Goal: Task Accomplishment & Management: Use online tool/utility

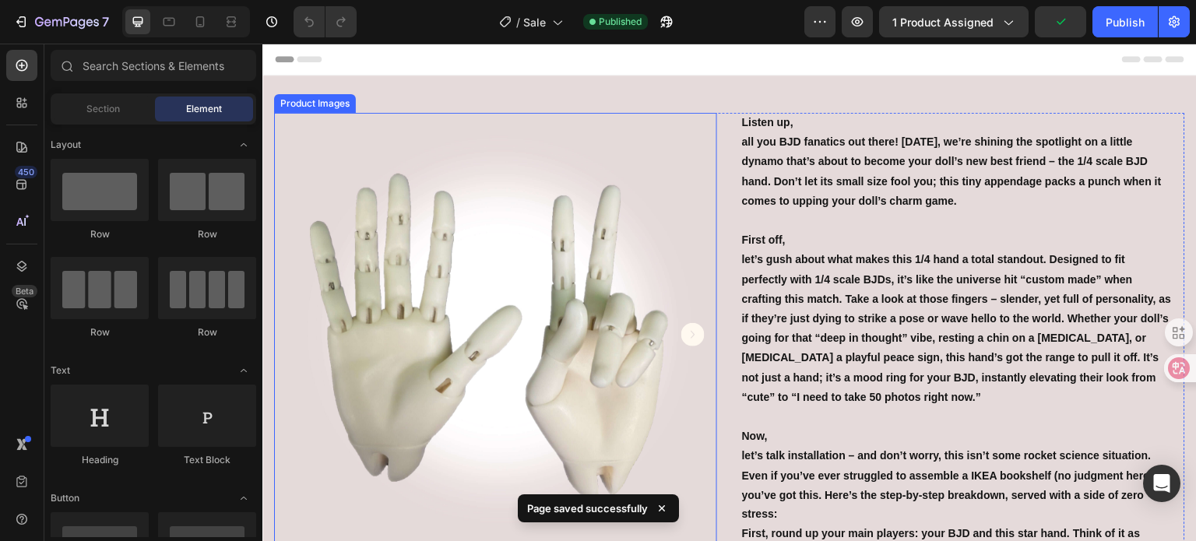
click at [487, 259] on img at bounding box center [495, 334] width 443 height 443
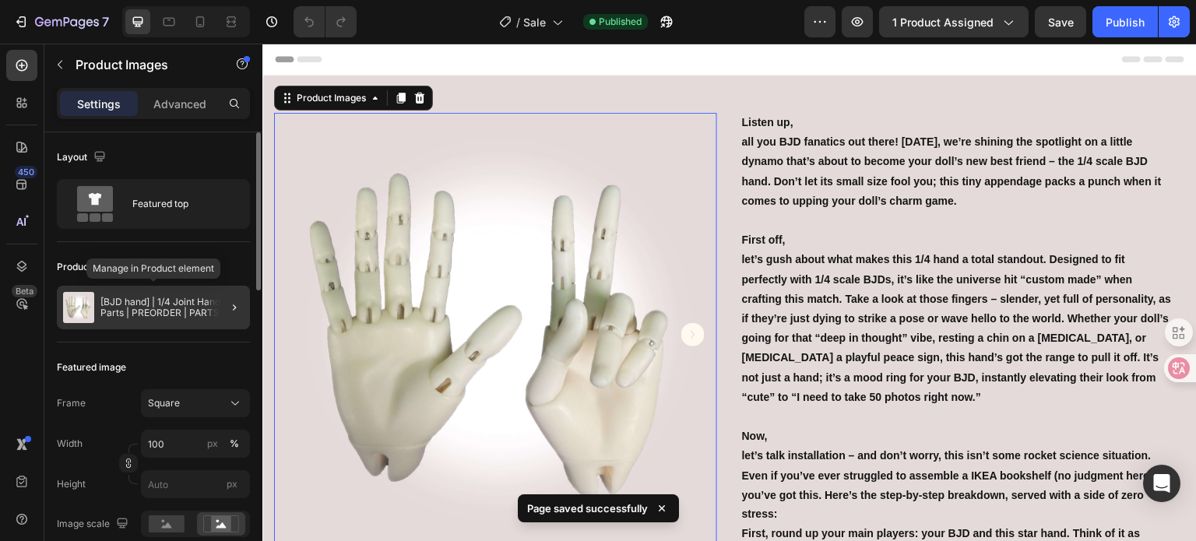
click at [157, 287] on div "[BJD hand] | 1/4 Joint Hand Parts | PREORDER | PARTS" at bounding box center [153, 308] width 193 height 44
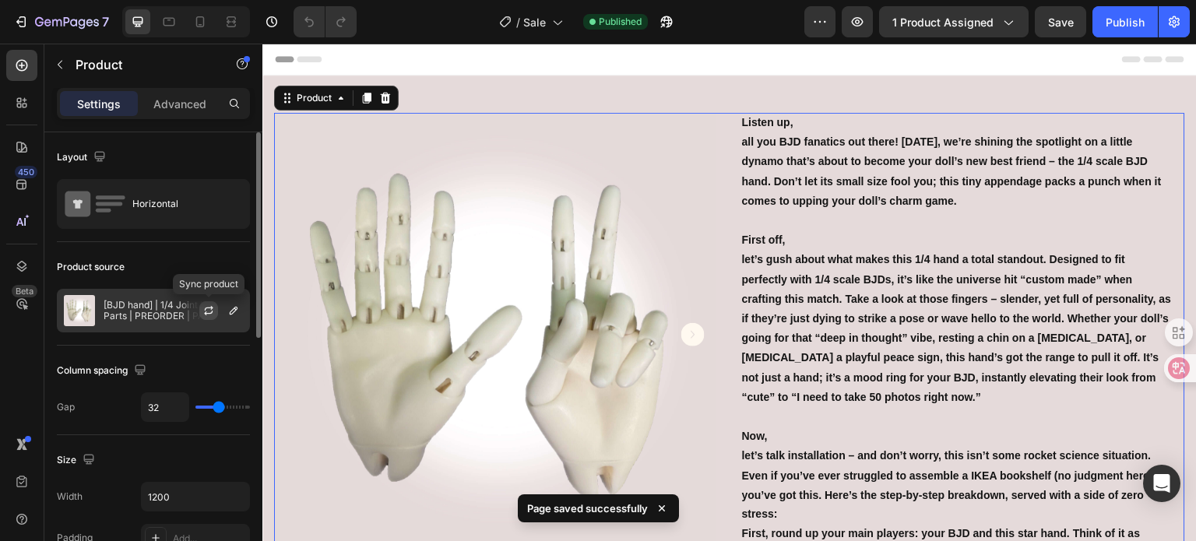
click at [205, 310] on icon "button" at bounding box center [209, 308] width 9 height 5
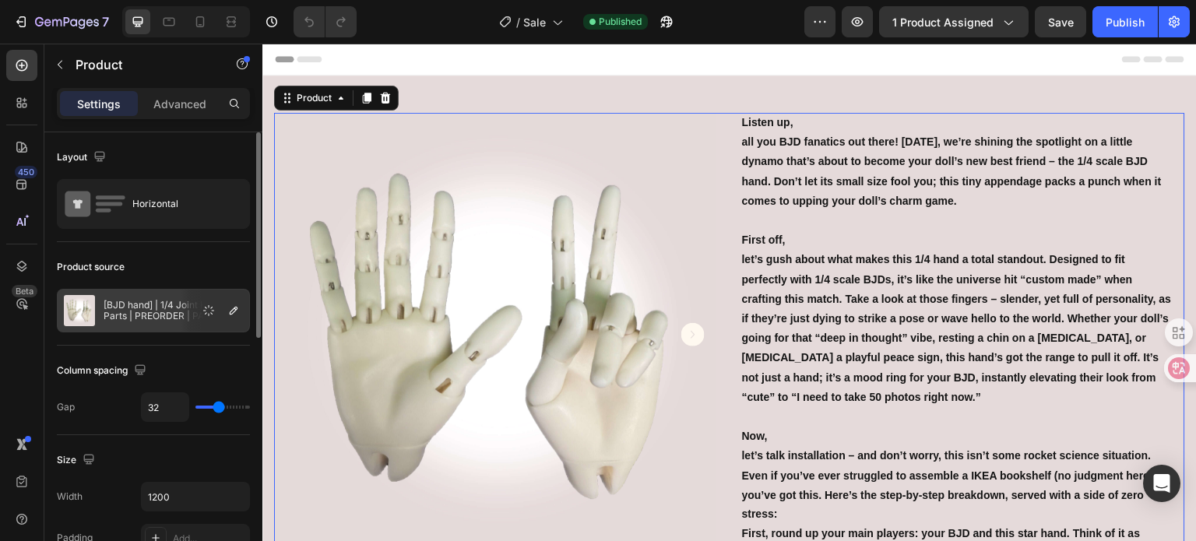
click at [188, 267] on div "Product source" at bounding box center [153, 267] width 193 height 25
click at [227, 310] on button "button" at bounding box center [233, 310] width 19 height 19
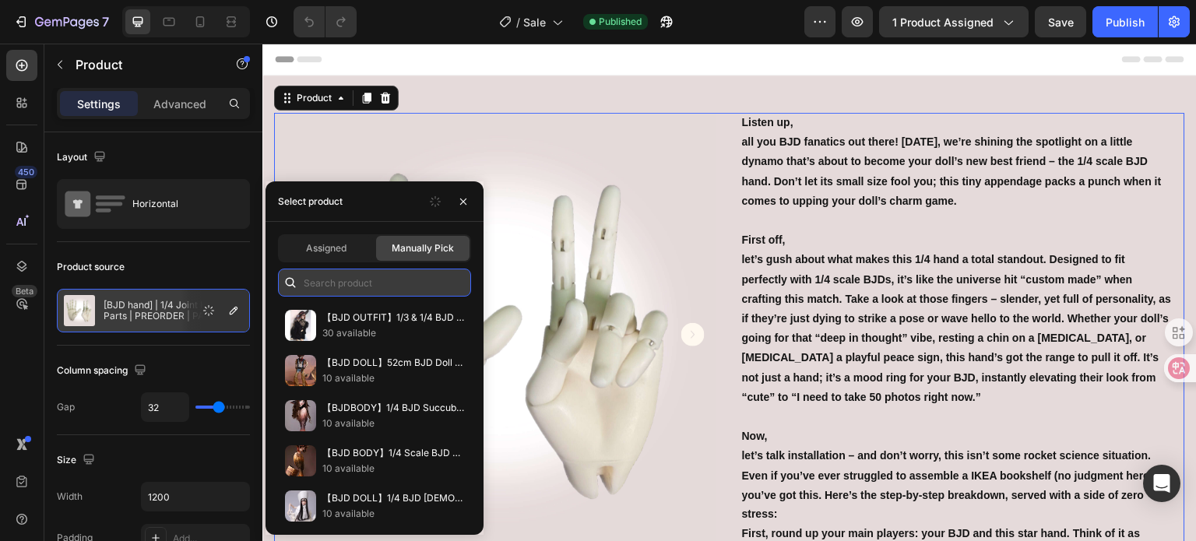
click at [343, 279] on input "text" at bounding box center [374, 283] width 193 height 28
paste input "[BJD Doll] 80cm Size [DEMOGRAPHIC_DATA] Bjd Doll --- [PERSON_NAME]"
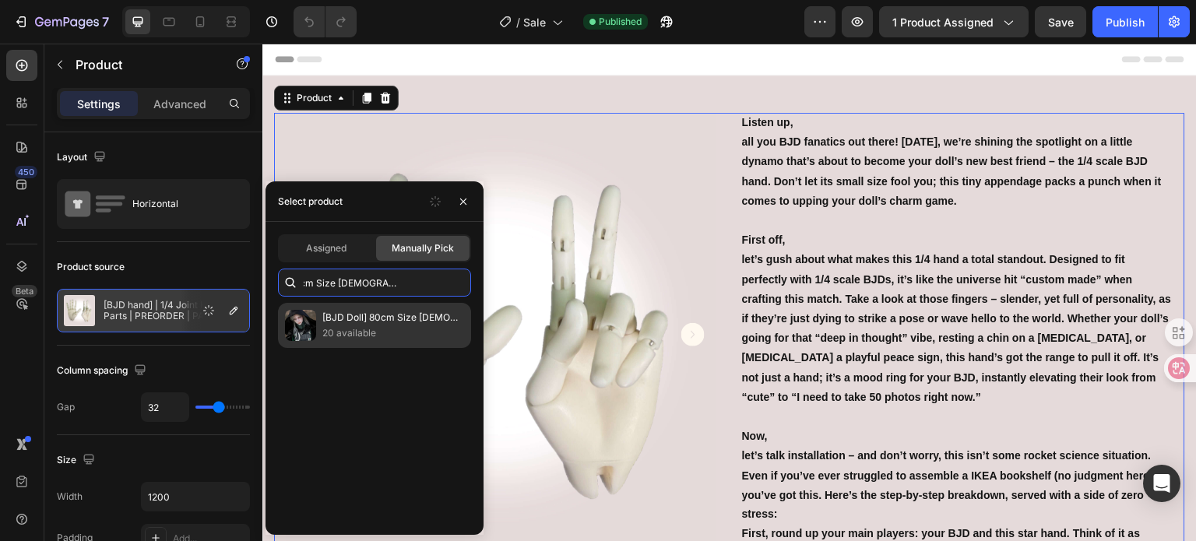
type input "[BJD Doll] 80cm Size [DEMOGRAPHIC_DATA] Bjd Doll --- [PERSON_NAME]"
click at [367, 319] on p "[BJD Doll] 80cm Size [DEMOGRAPHIC_DATA] Bjd Doll --- [PERSON_NAME]" at bounding box center [393, 318] width 142 height 16
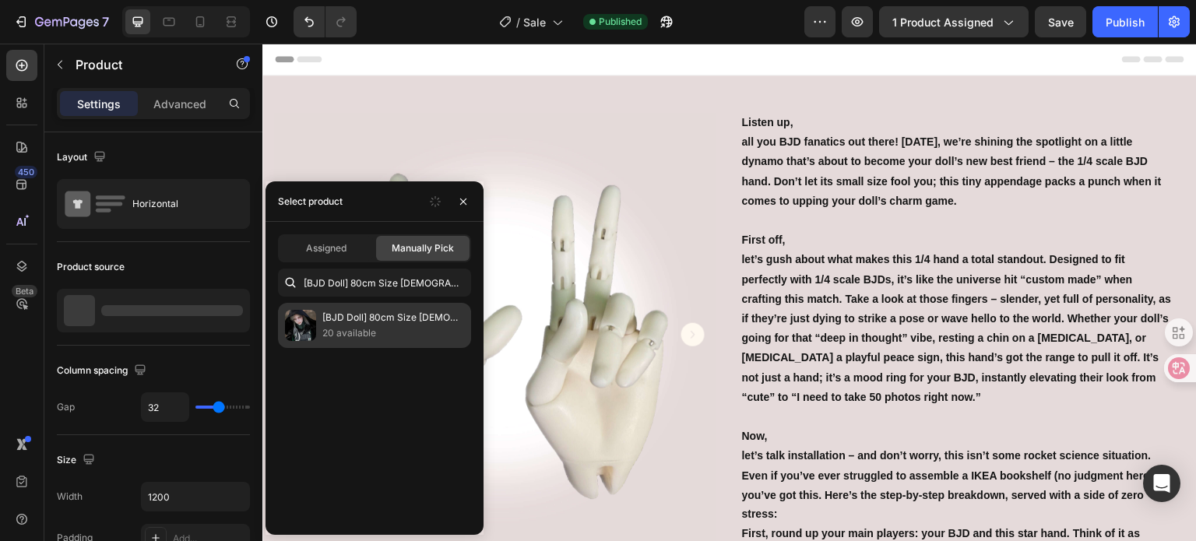
click at [346, 324] on p "[BJD Doll] 80cm Size [DEMOGRAPHIC_DATA] Bjd Doll --- [PERSON_NAME]" at bounding box center [393, 318] width 142 height 16
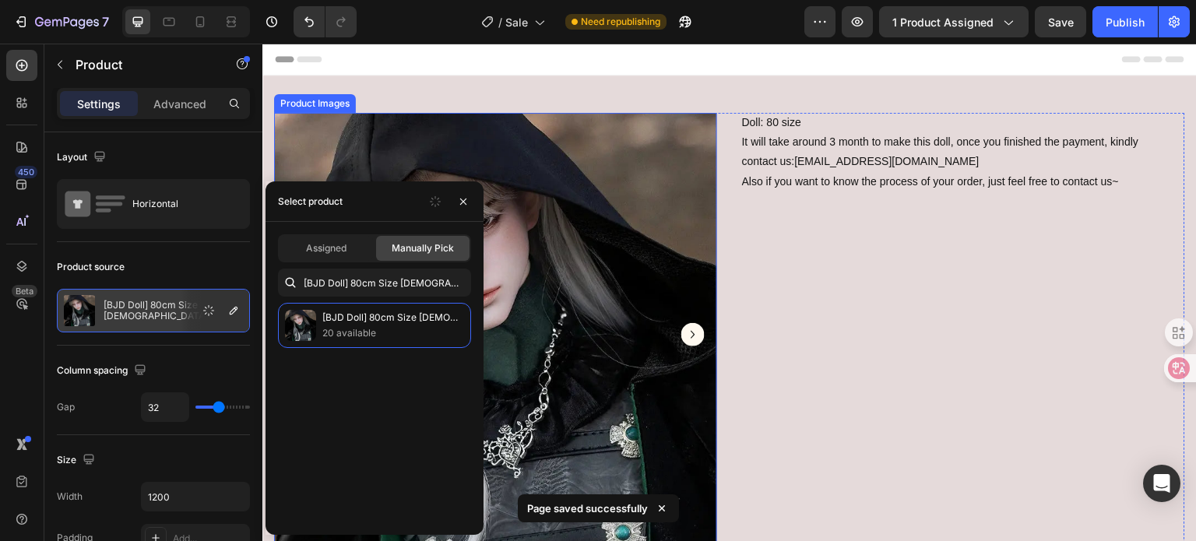
click at [693, 324] on icon "Carousel Next Arrow" at bounding box center [693, 334] width 23 height 23
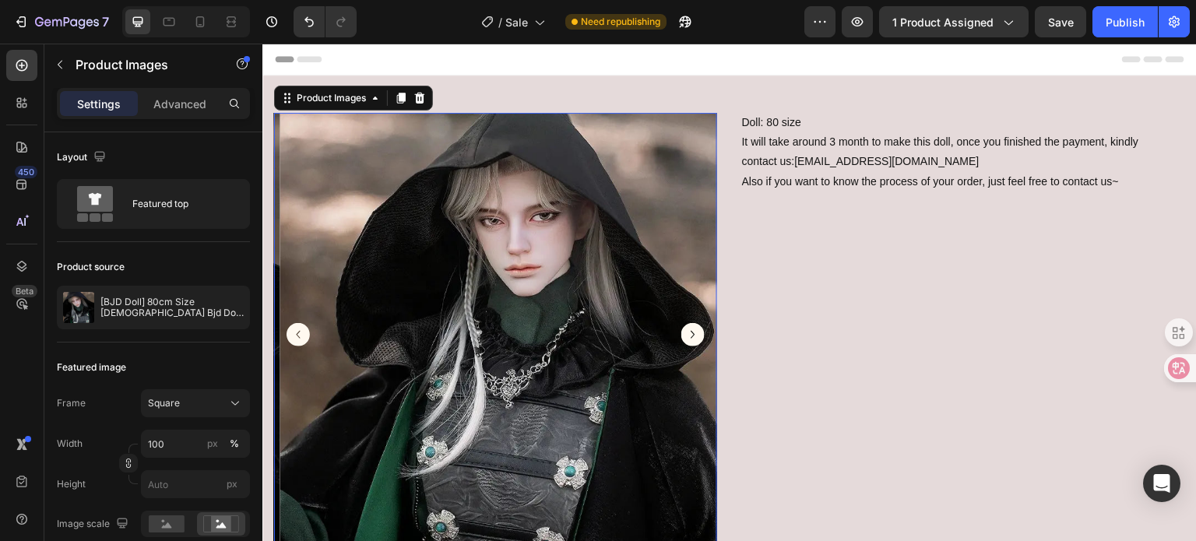
click at [693, 324] on icon "Carousel Next Arrow" at bounding box center [693, 334] width 23 height 23
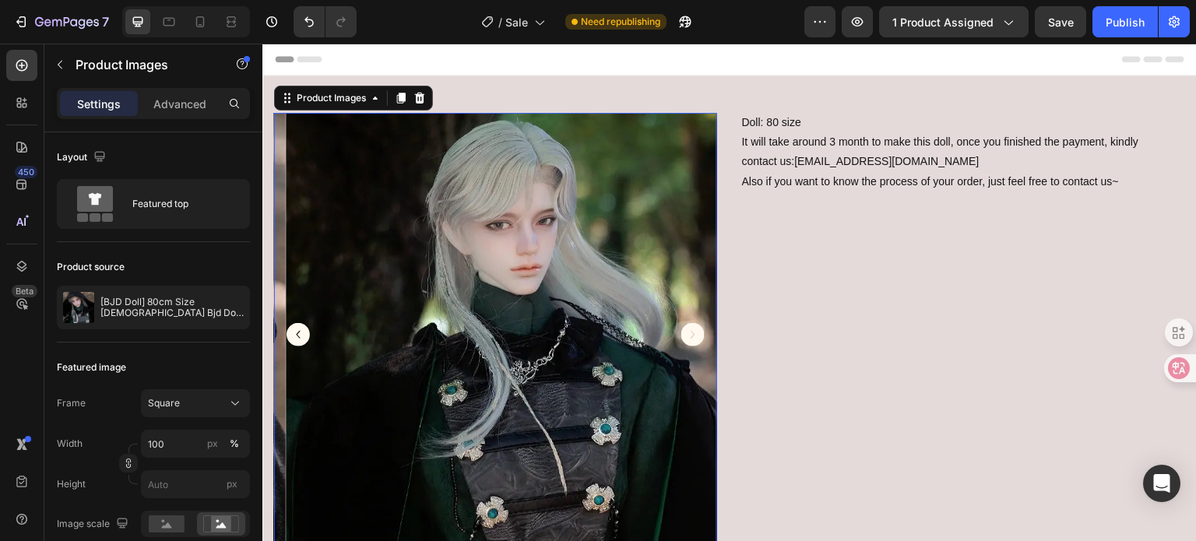
click at [693, 324] on icon "Carousel Next Arrow" at bounding box center [693, 334] width 23 height 23
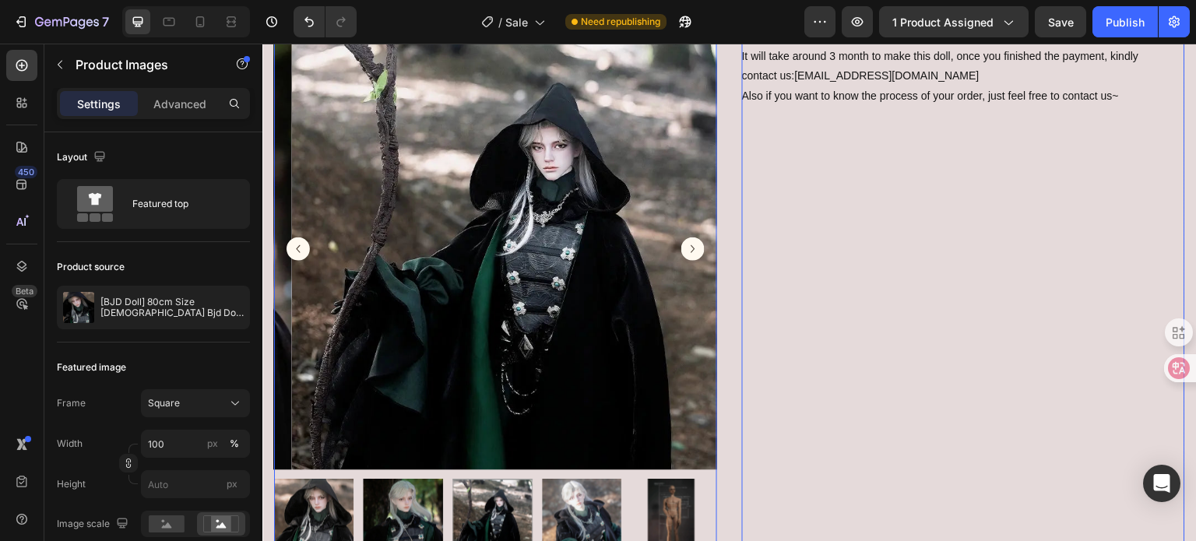
scroll to position [78, 0]
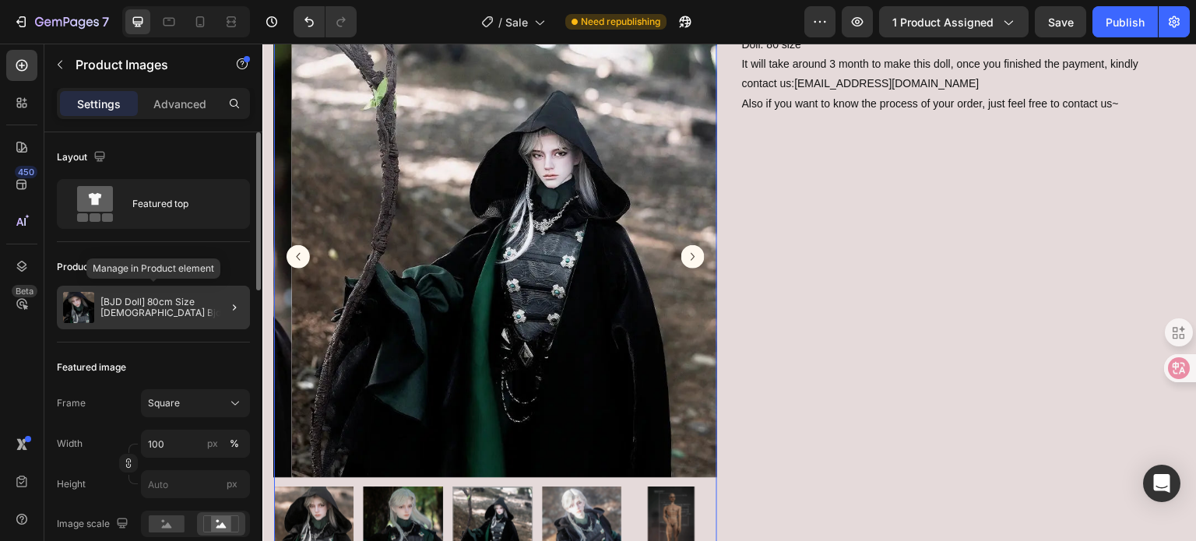
click at [175, 298] on p "[BJD Doll] 80cm Size [DEMOGRAPHIC_DATA] Bjd Doll --- [PERSON_NAME]" at bounding box center [171, 308] width 143 height 22
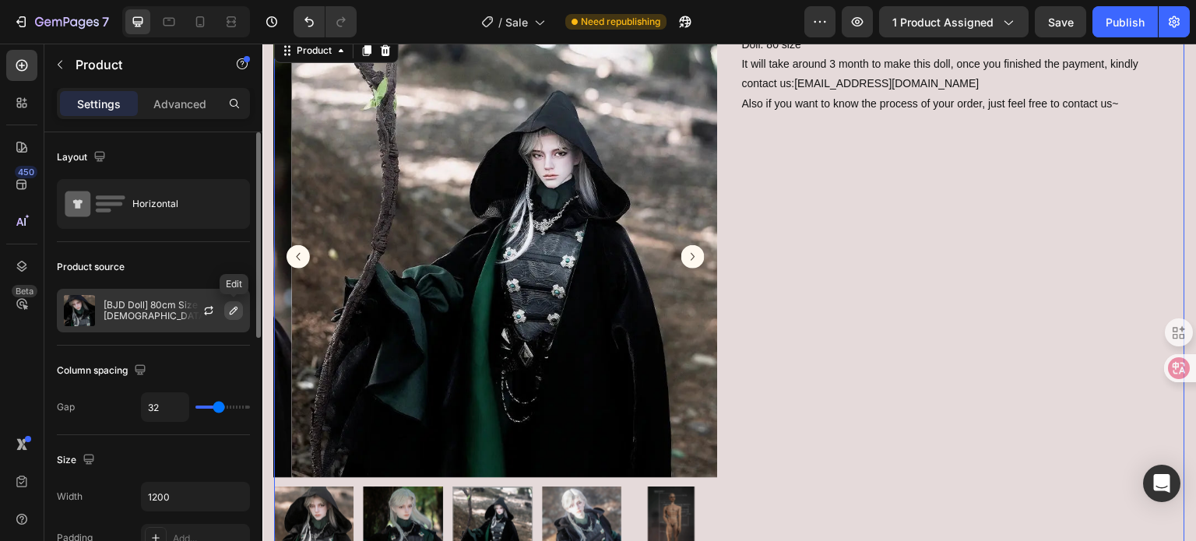
click at [231, 306] on icon "button" at bounding box center [233, 311] width 12 height 12
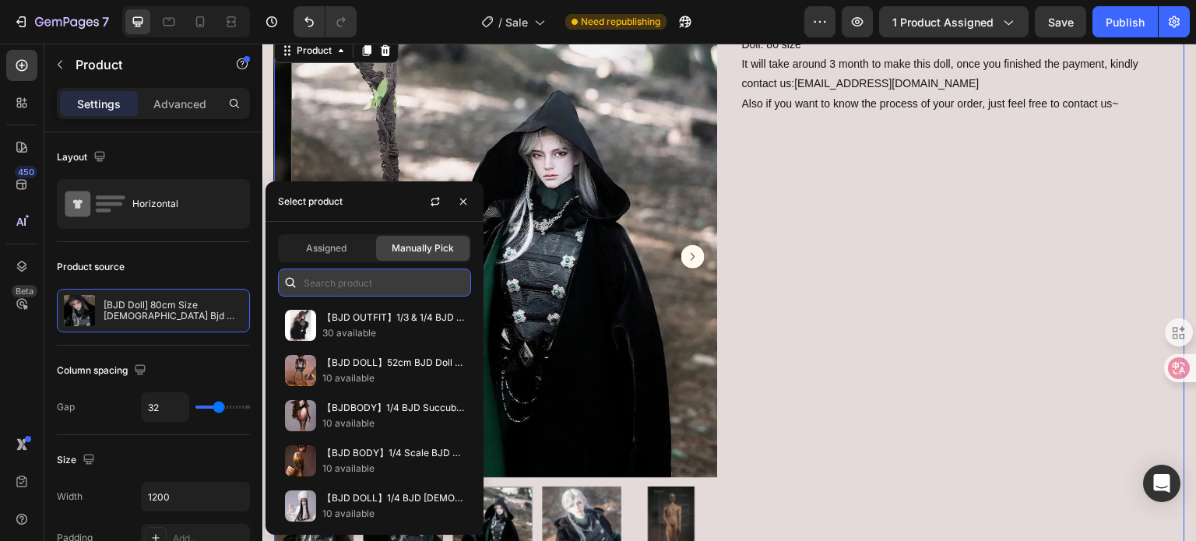
click at [339, 278] on input "text" at bounding box center [374, 283] width 193 height 28
paste input "[BJD Body] 1/4 Size Bjd Doll body --- Lan | Preorder |"
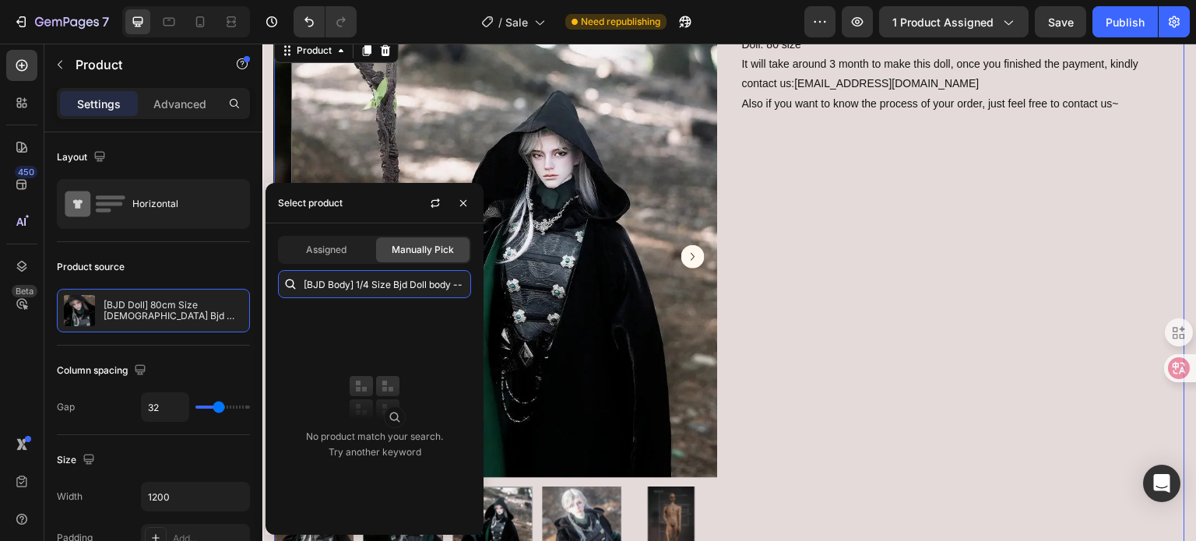
scroll to position [0, 0]
drag, startPoint x: 357, startPoint y: 282, endPoint x: 269, endPoint y: 279, distance: 88.1
click at [269, 279] on div "[BJD Body] 1/4 Size Bjd Doll bo" at bounding box center [375, 284] width 218 height 28
click at [407, 286] on input "1/4 Size Bjd Doll bo" at bounding box center [374, 284] width 193 height 28
click at [338, 273] on input "1/4 Size Bjd Dol" at bounding box center [374, 284] width 193 height 28
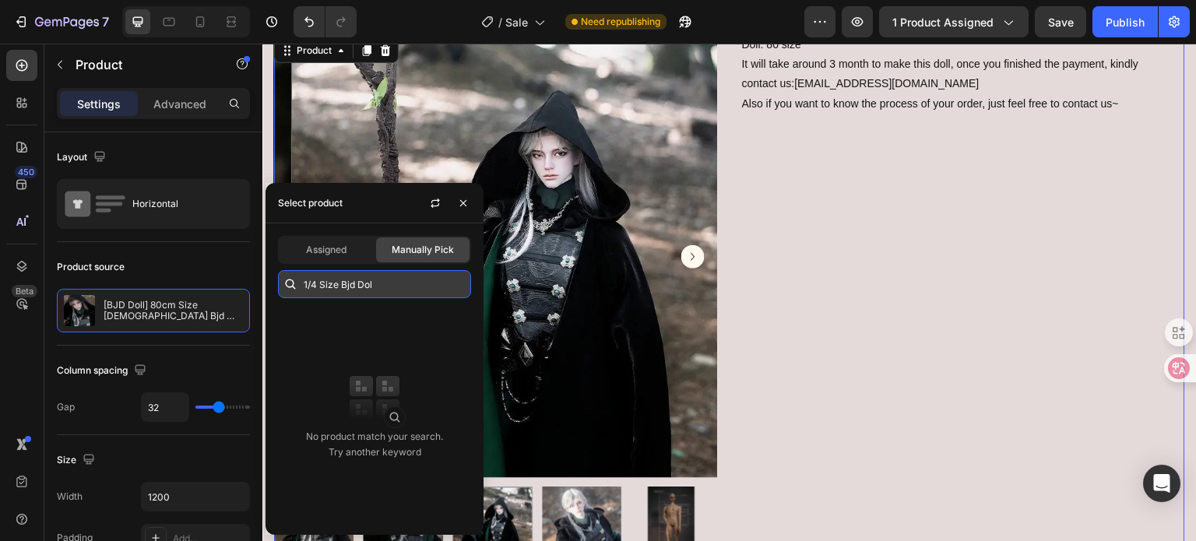
click at [373, 284] on input "1/4 Size Bjd Dol" at bounding box center [374, 284] width 193 height 28
paste input "[BJD Body] 1/4 Size Bjd Doll body --- Lan | Preorder |"
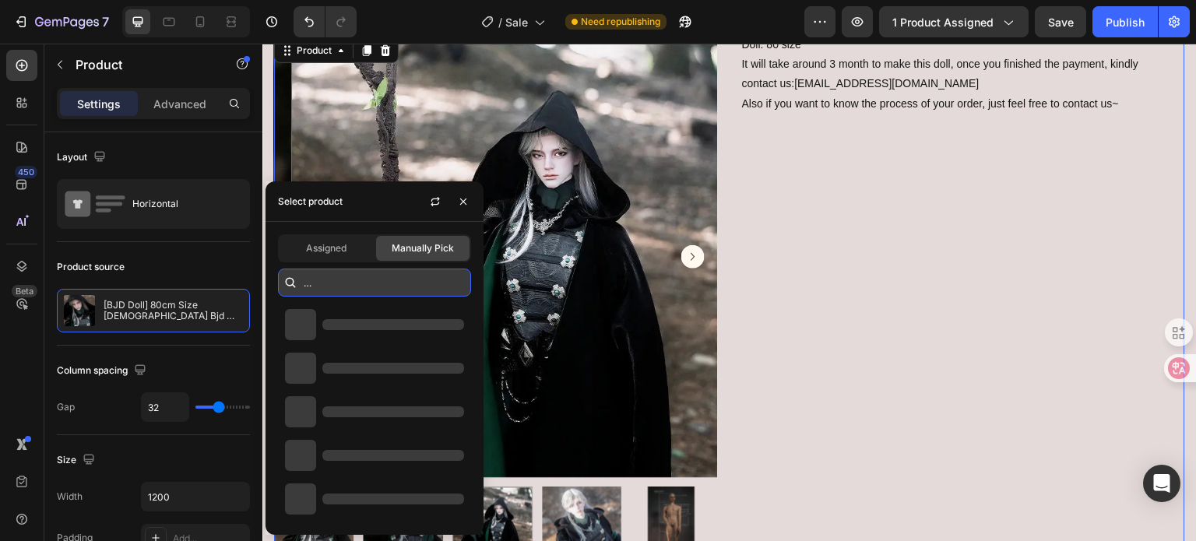
click at [373, 284] on input "1/4 Size Bjd Dol[BJD Body] 1/4 Size Bjd Doll body --- Lan | Preorder |" at bounding box center [374, 283] width 193 height 28
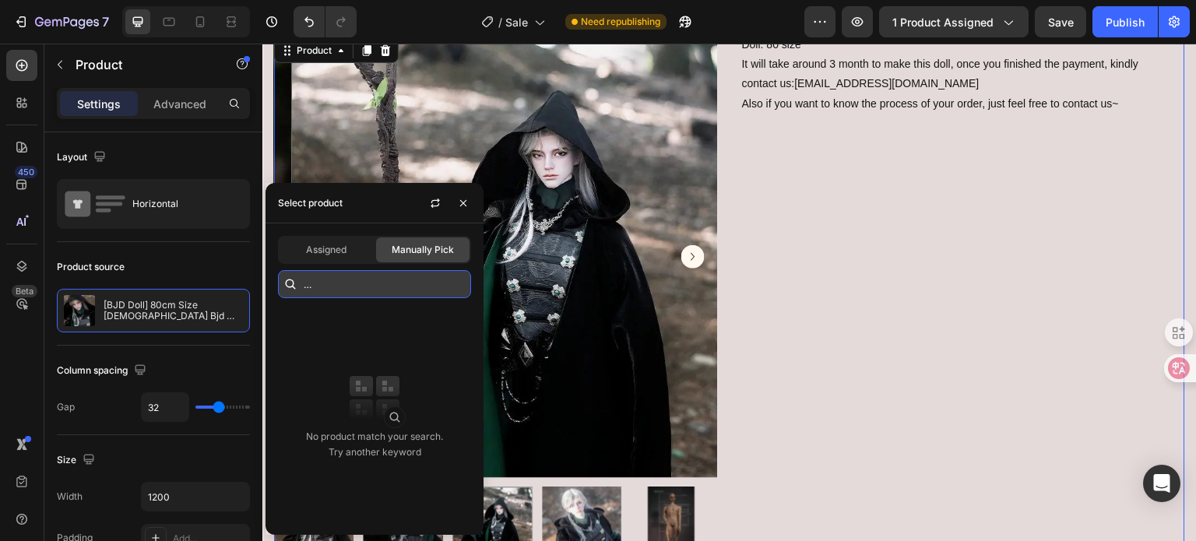
click at [379, 282] on input "1/4 Size Bjd Dol[BJD Body] 1/4 Size Bjd Doll body --- Lan | Preorder |" at bounding box center [374, 284] width 193 height 28
click at [417, 277] on input "1/4 Size Bjd Dol[BJD Body] 1/4 Size Bjd Doll body --- Lan | Preorder |" at bounding box center [374, 284] width 193 height 28
paste input "Lan"
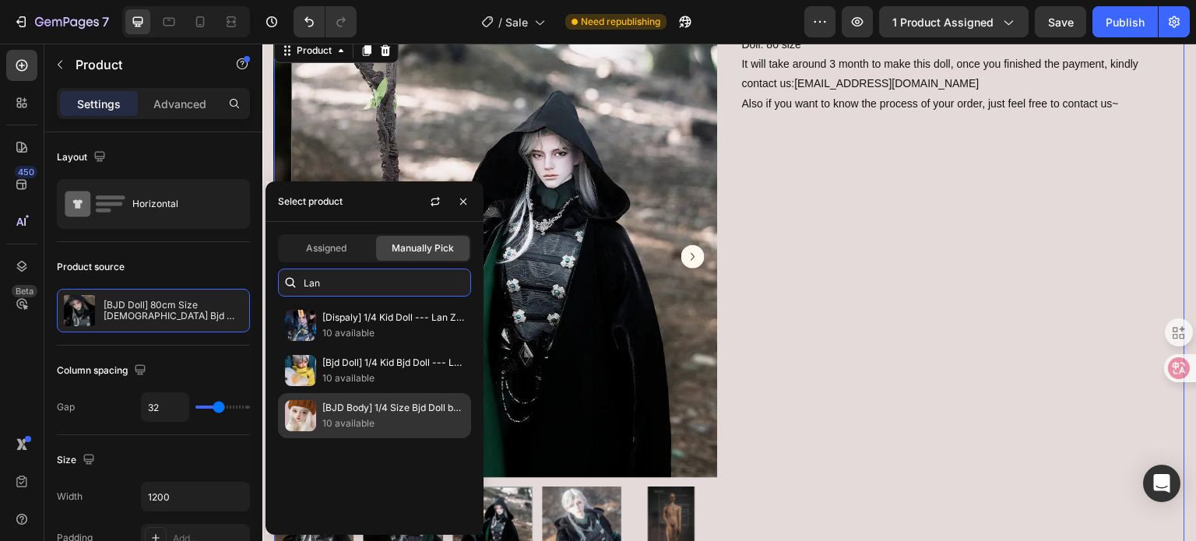
type input "Lan"
click at [381, 406] on p "[BJD Body] 1/4 Size Bjd Doll body --- Lan | Preorder |" at bounding box center [393, 408] width 142 height 16
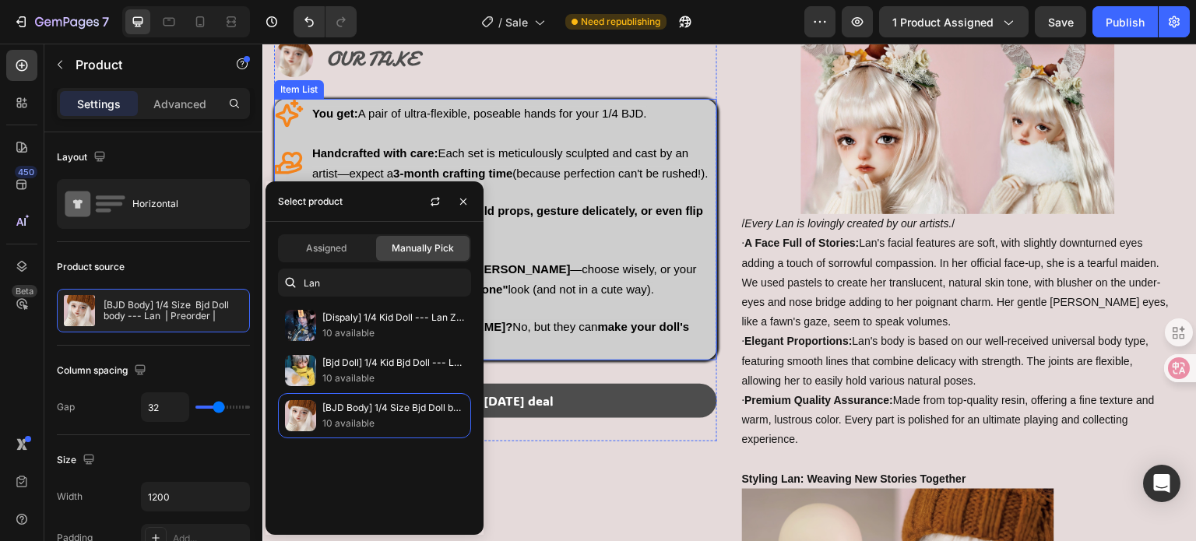
scroll to position [935, 0]
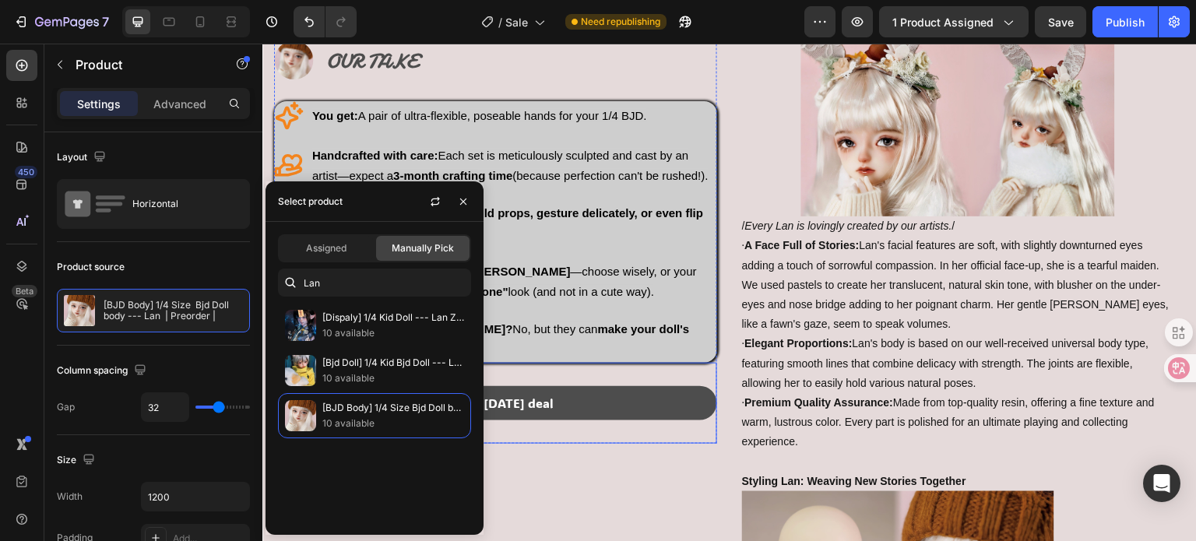
click at [543, 445] on div "Discuss [DATE] deal Button" at bounding box center [495, 404] width 443 height 82
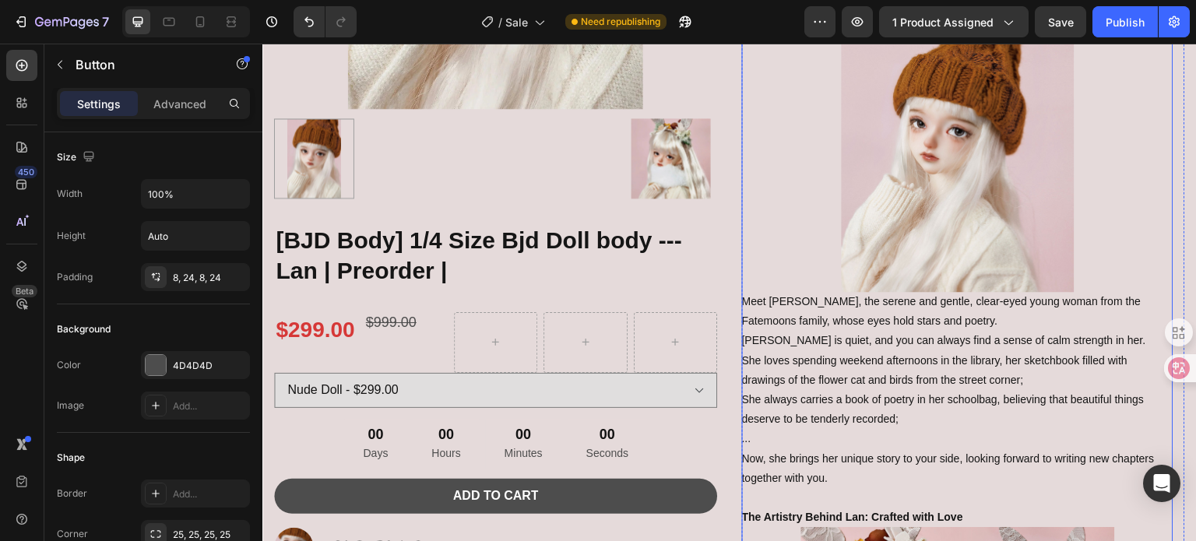
scroll to position [467, 0]
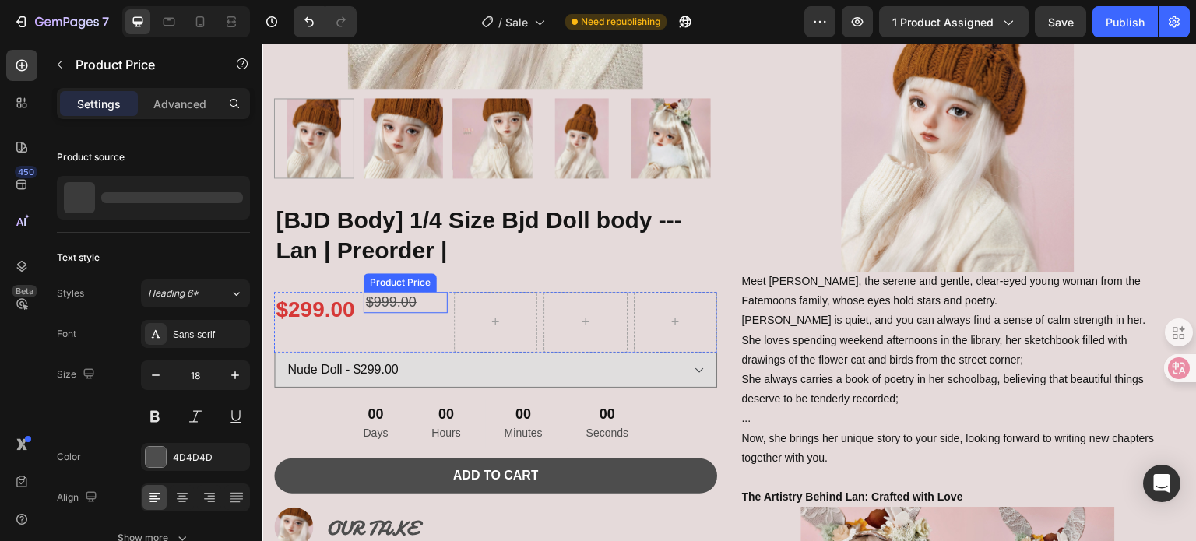
click at [388, 296] on div "$999.00" at bounding box center [405, 302] width 83 height 21
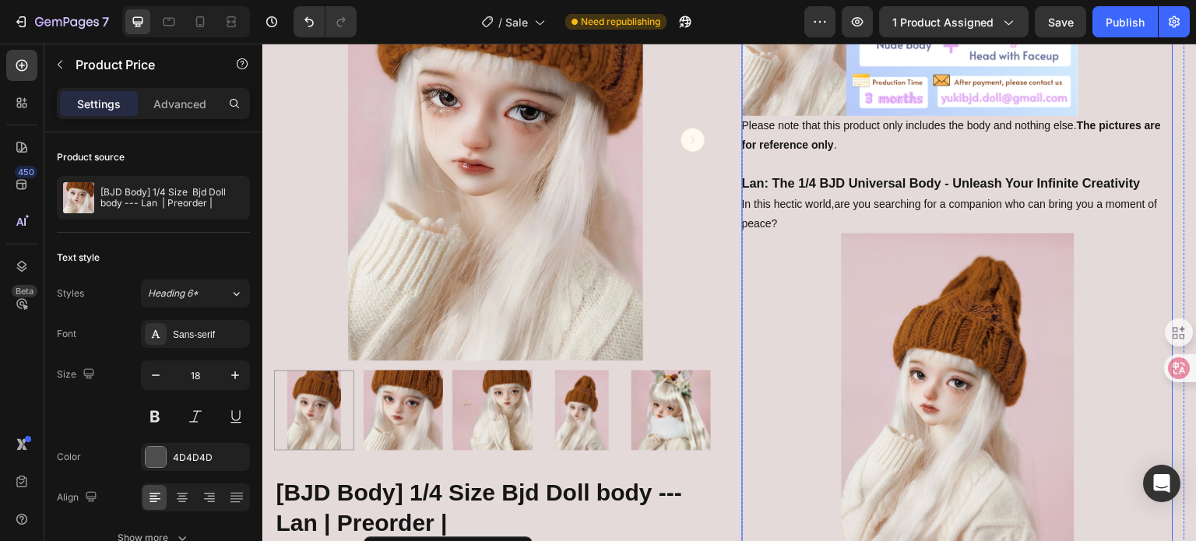
scroll to position [234, 0]
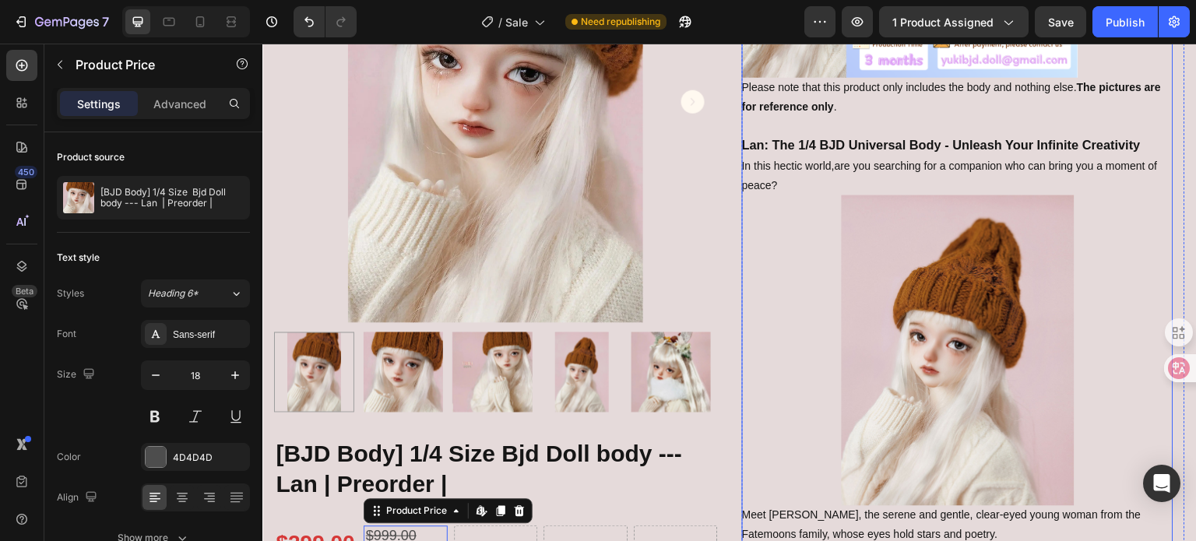
click at [968, 371] on img at bounding box center [958, 350] width 233 height 311
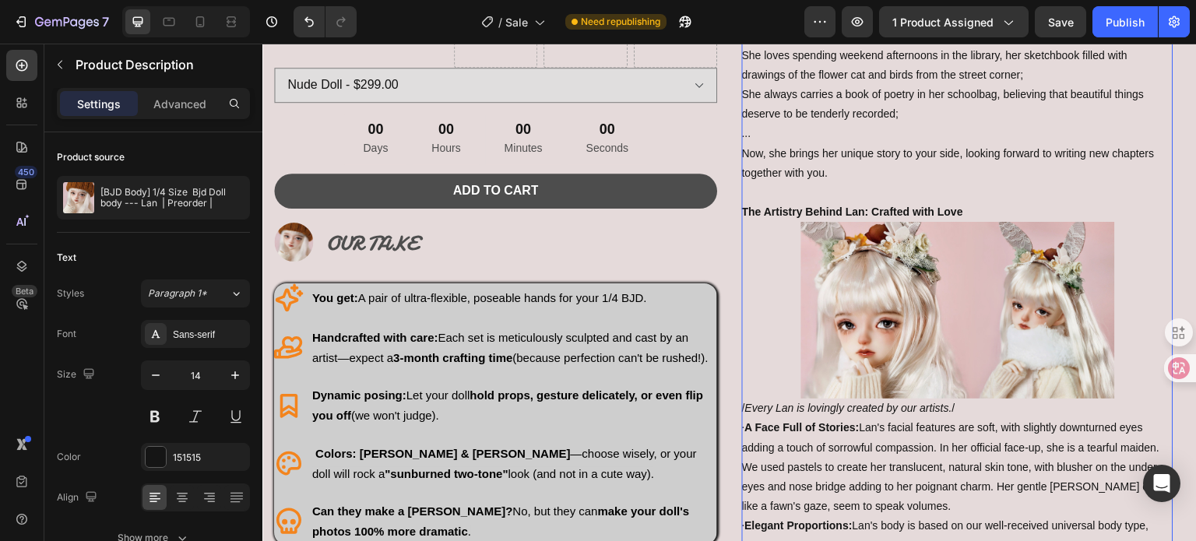
scroll to position [857, 0]
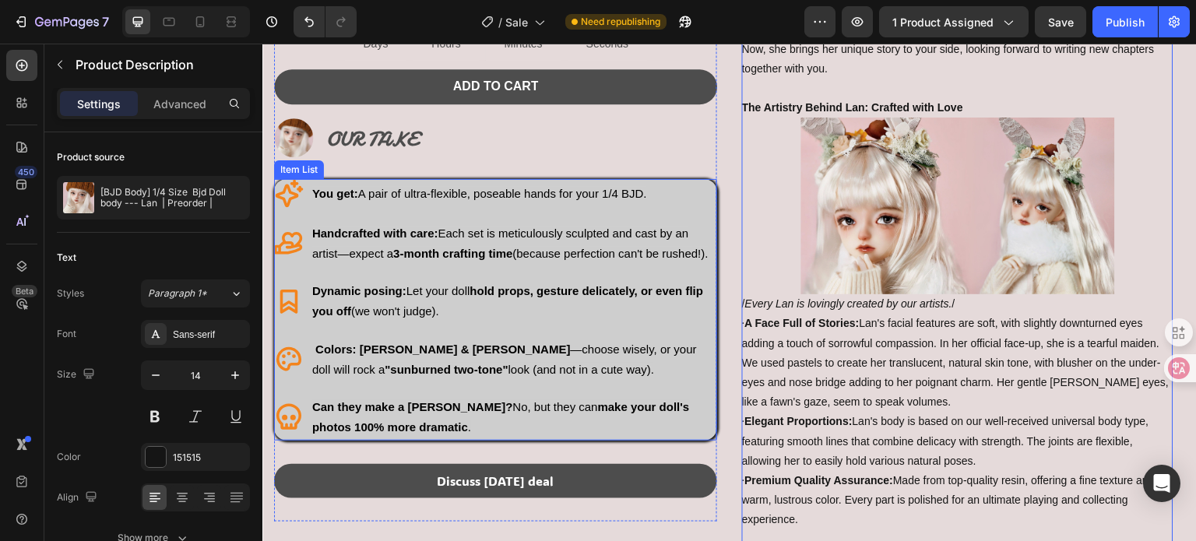
click at [668, 322] on p "Dynamic posing: Let your doll hold props, gesture delicately, or even flip you …" at bounding box center [513, 301] width 403 height 41
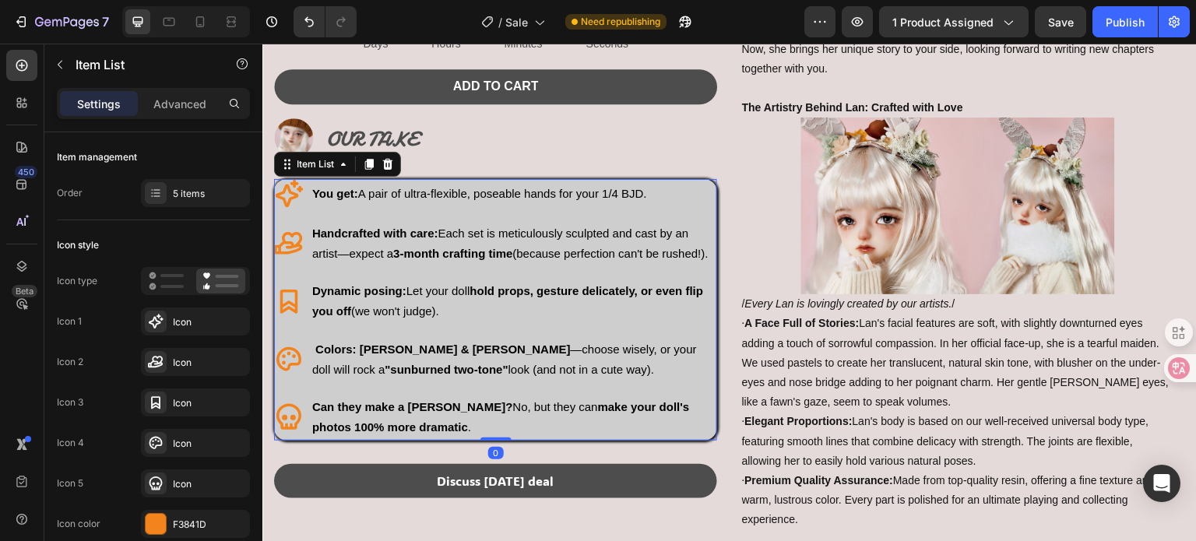
click at [650, 264] on p "Handcrafted with care: Each set is meticulously sculpted and cast by an artist—…" at bounding box center [513, 244] width 403 height 41
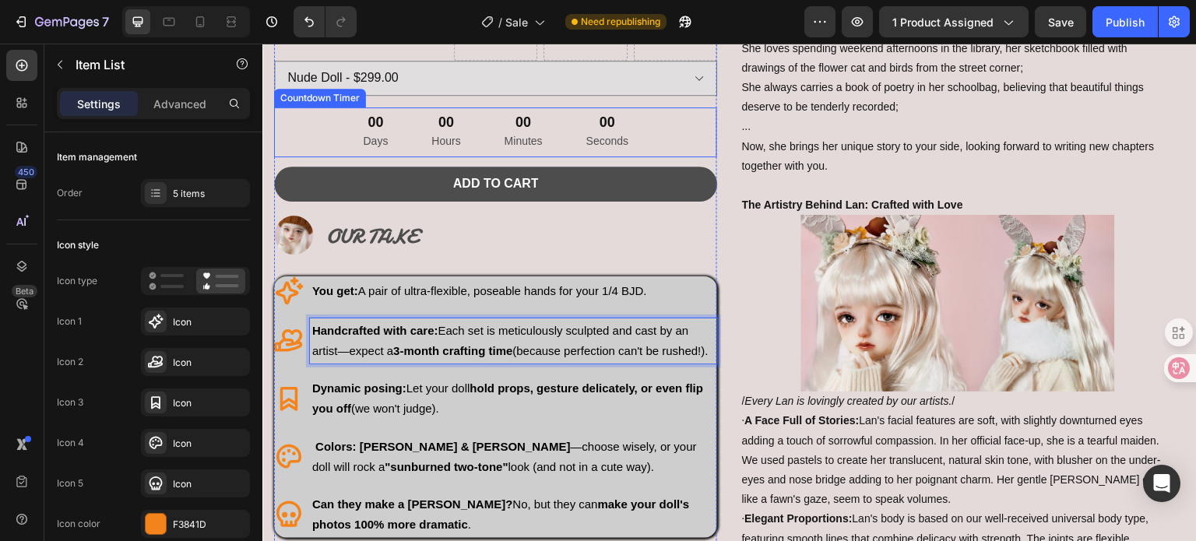
scroll to position [779, 0]
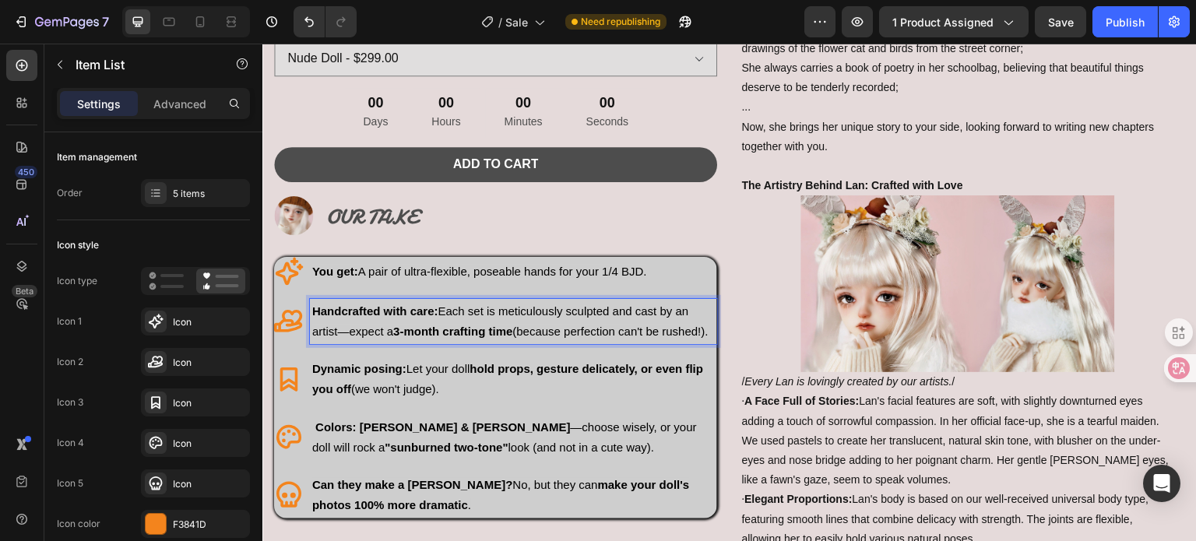
click at [396, 278] on span "You get: A pair of ultra-flexible, poseable hands for your 1/4 BJD." at bounding box center [479, 271] width 335 height 13
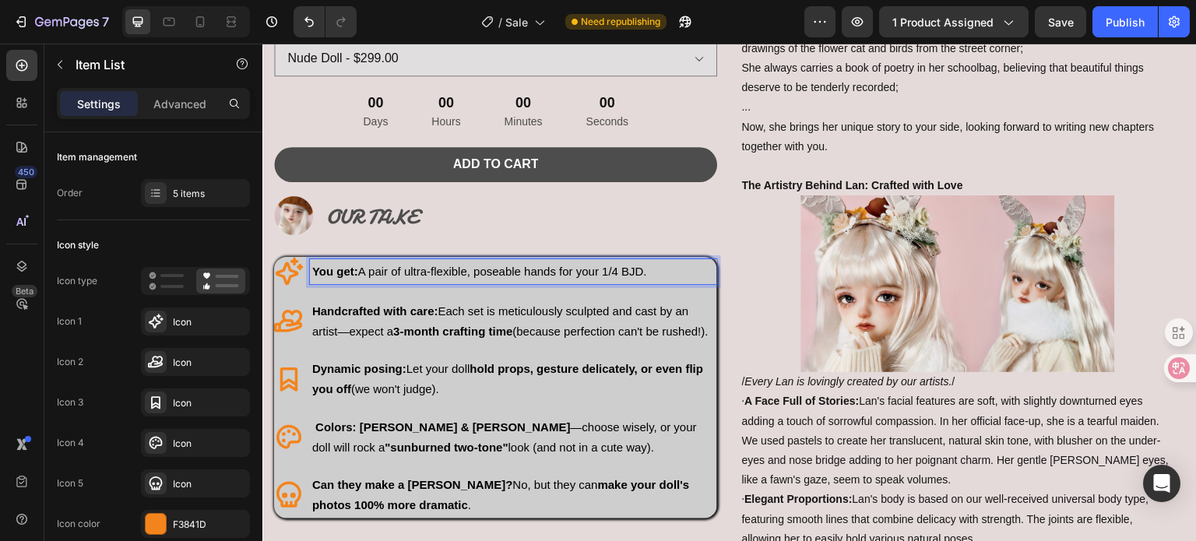
click at [418, 278] on span "You get: A pair of ultra-flexible, poseable hands for your 1/4 BJD." at bounding box center [479, 271] width 335 height 13
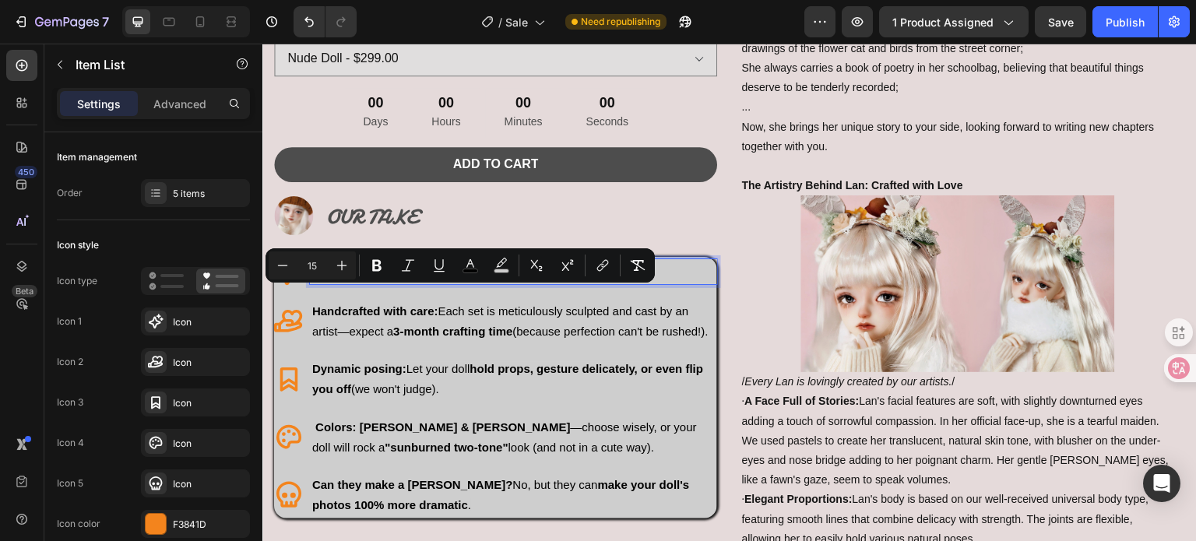
click at [417, 278] on span "You get: A pair of ultra-flexible, poseable hands for your 1/4 BJD." at bounding box center [479, 271] width 335 height 13
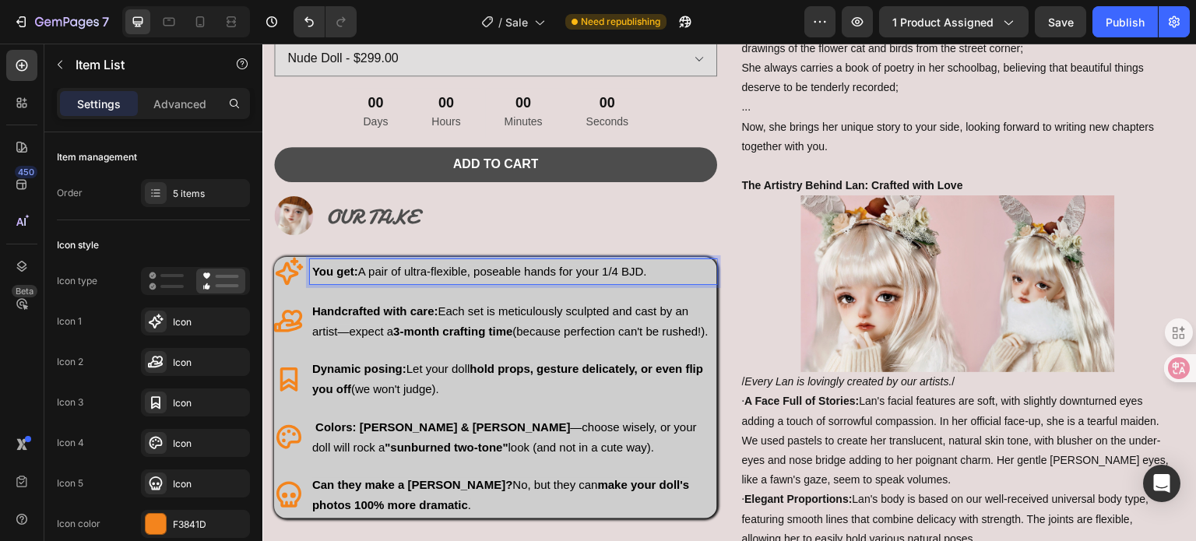
click at [435, 278] on span "You get: A pair of ultra-flexible, poseable hands for your 1/4 BJD." at bounding box center [479, 271] width 335 height 13
click at [549, 278] on span "You get: A pair of ultra-flexible, poseable hands for your 1/4 BJD." at bounding box center [479, 271] width 335 height 13
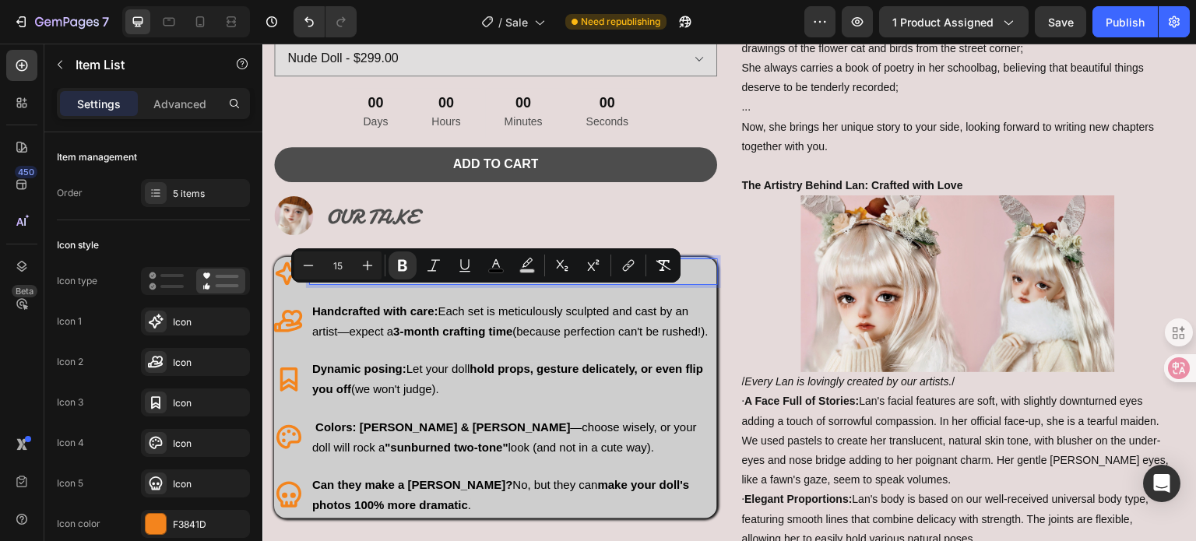
click at [662, 282] on p "You get: A pair of ultra-flexible, poseable hands for your 1/4 BJD." at bounding box center [513, 272] width 403 height 20
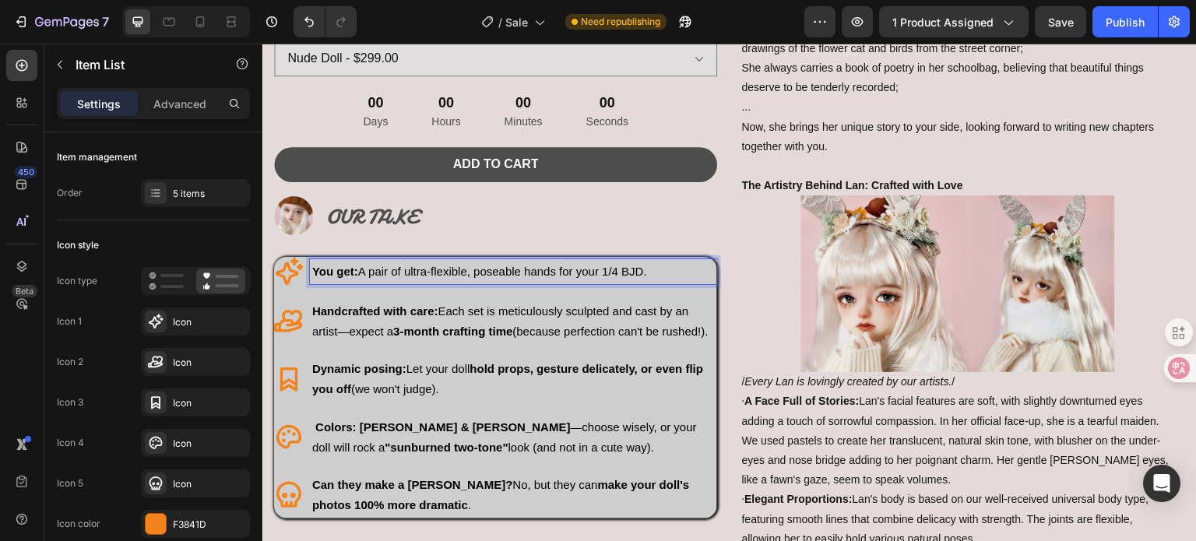
drag, startPoint x: 671, startPoint y: 294, endPoint x: 358, endPoint y: 300, distance: 313.2
click at [358, 282] on p "You get: A pair of ultra-flexible, poseable hands for your 1/4 BJD." at bounding box center [513, 272] width 403 height 20
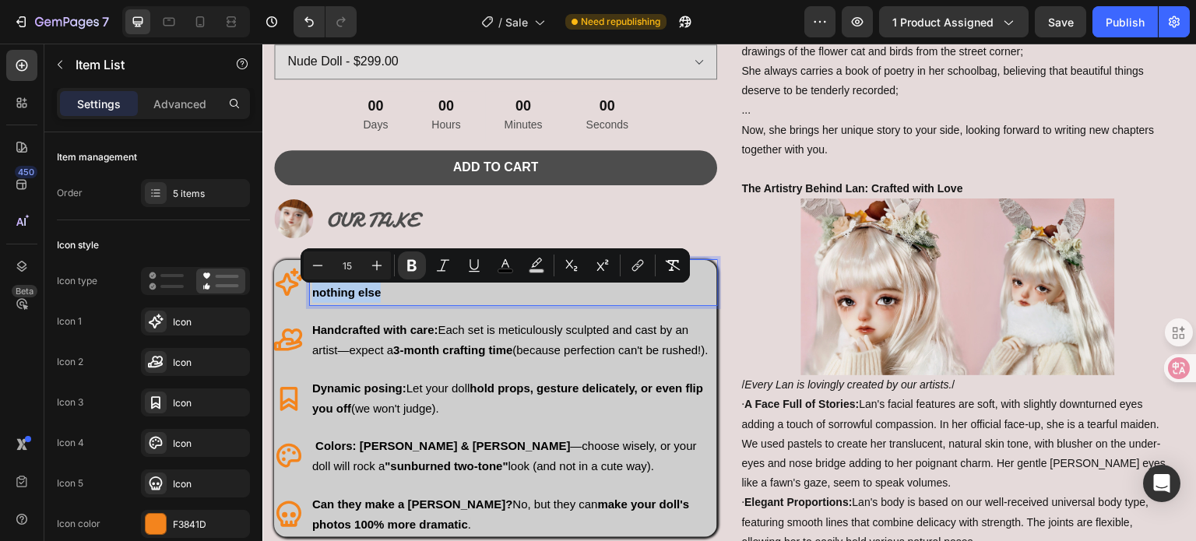
drag, startPoint x: 389, startPoint y: 320, endPoint x: 361, endPoint y: 302, distance: 33.9
click at [361, 302] on p "You get:Please note that this product only includes the body and nothing else" at bounding box center [513, 282] width 403 height 41
click at [407, 269] on icon "Editor contextual toolbar" at bounding box center [412, 266] width 16 height 16
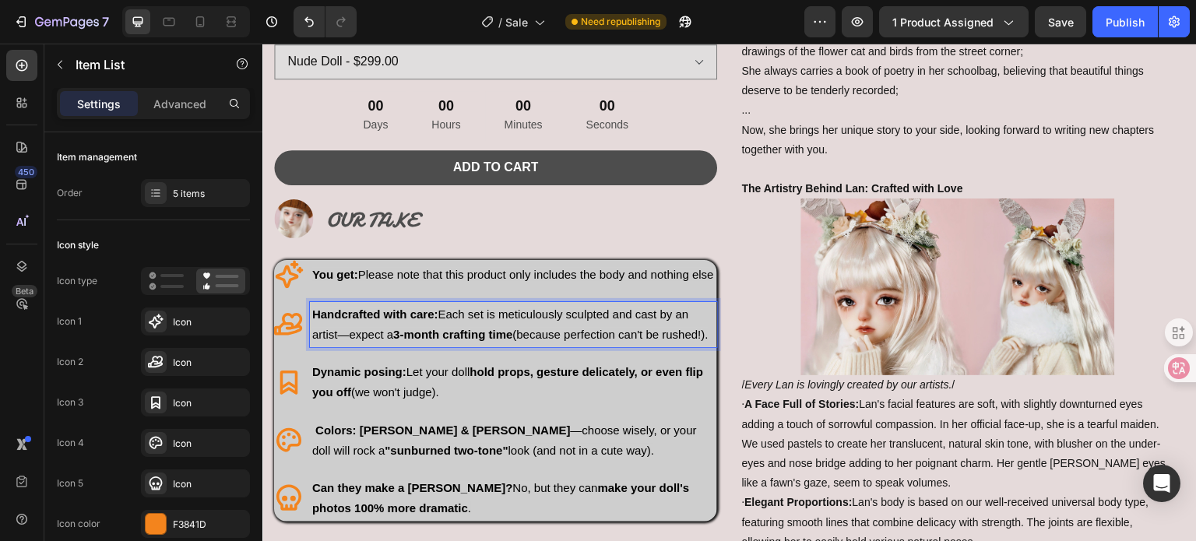
click at [452, 341] on span "Handcrafted with care: Each set is meticulously sculpted and cast by an artist—…" at bounding box center [510, 324] width 396 height 33
click at [372, 345] on p "Handcrafted with care: Each set is meticulously sculpted and cast by an artist—…" at bounding box center [513, 325] width 403 height 41
drag, startPoint x: 372, startPoint y: 390, endPoint x: 446, endPoint y: 355, distance: 81.9
click at [446, 345] on p "Handcrafted with care: Each set is meticulously sculpted and cast by an artist—…" at bounding box center [513, 325] width 403 height 41
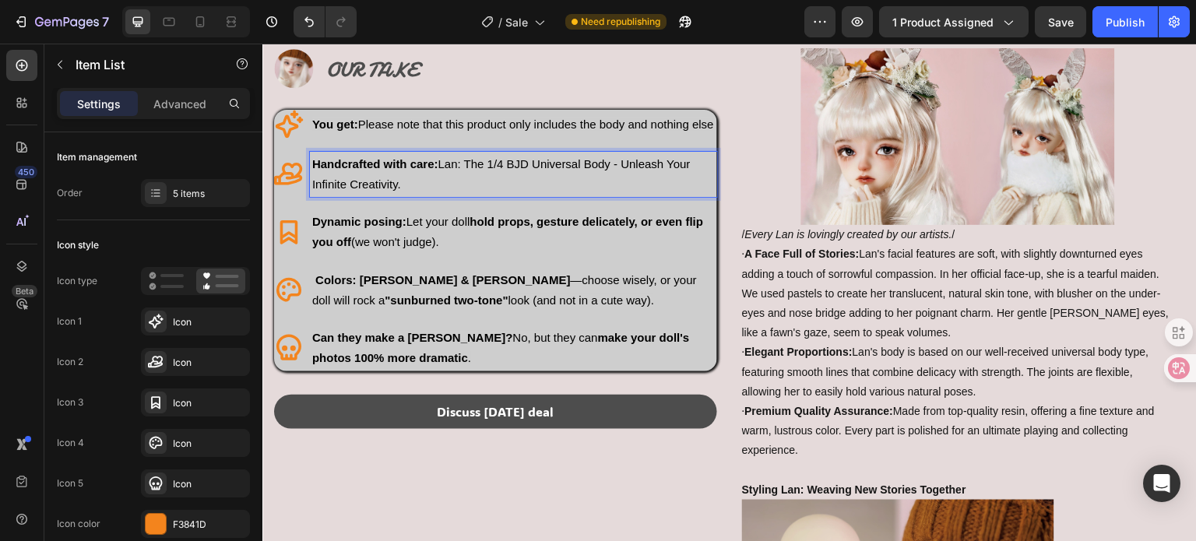
scroll to position [932, 0]
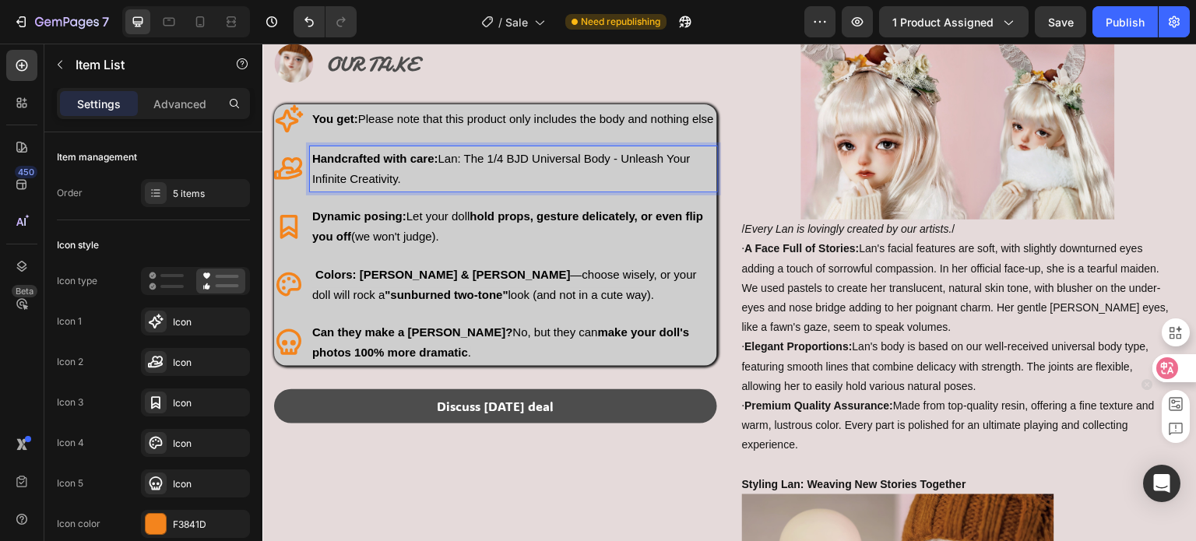
click at [1180, 365] on div at bounding box center [1174, 368] width 42 height 28
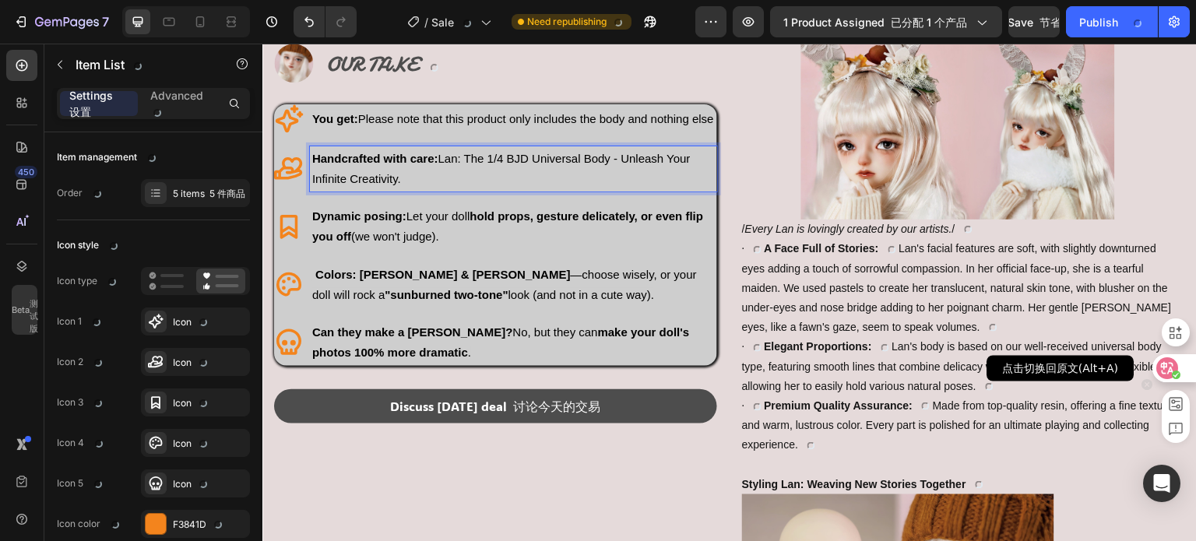
scroll to position [1006, 0]
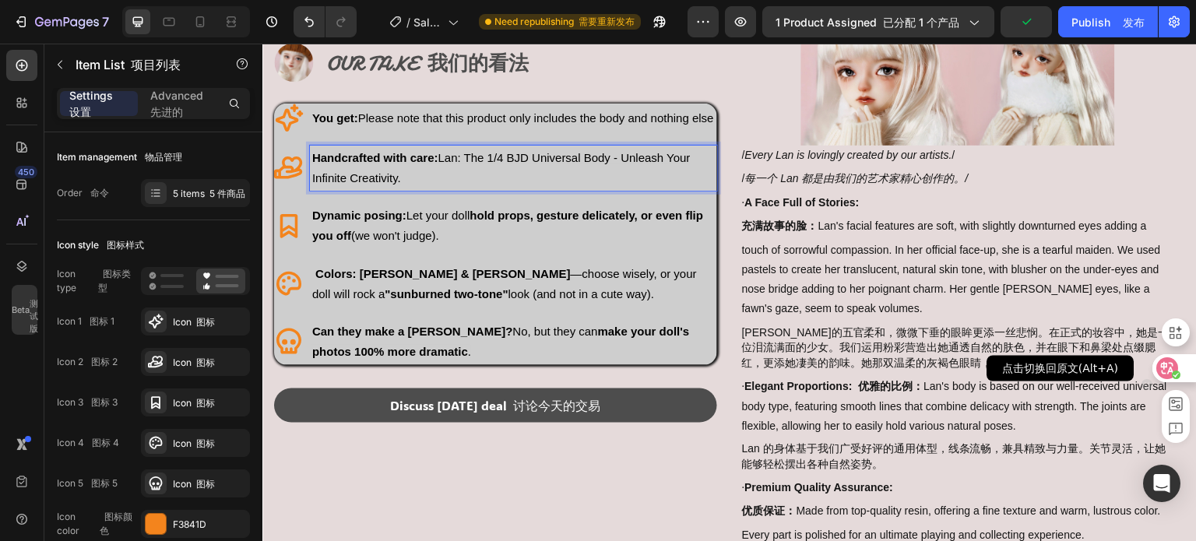
click at [1178, 365] on div at bounding box center [1174, 368] width 42 height 28
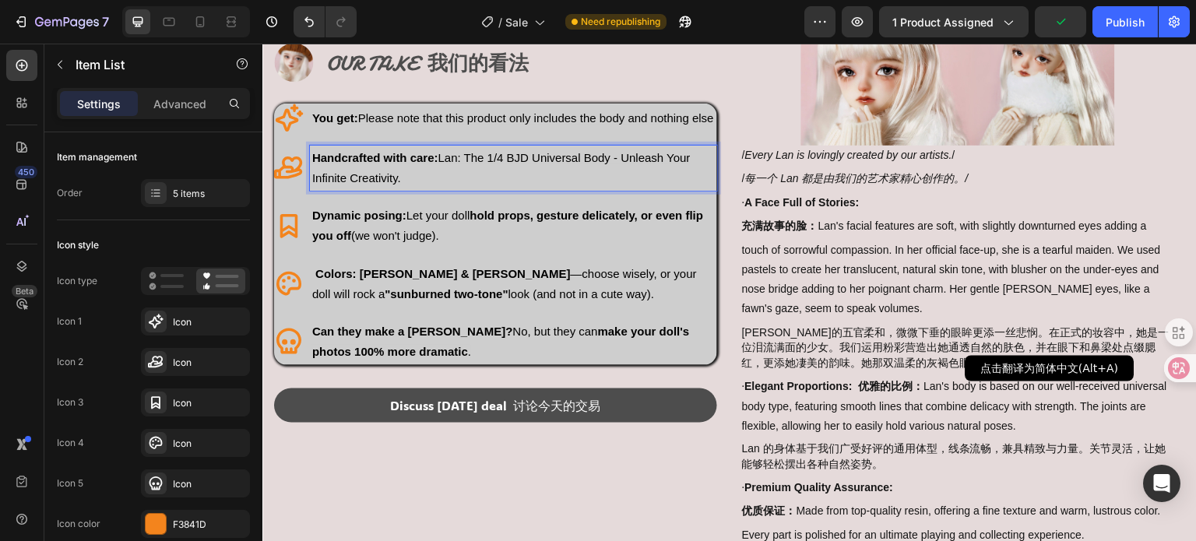
scroll to position [932, 0]
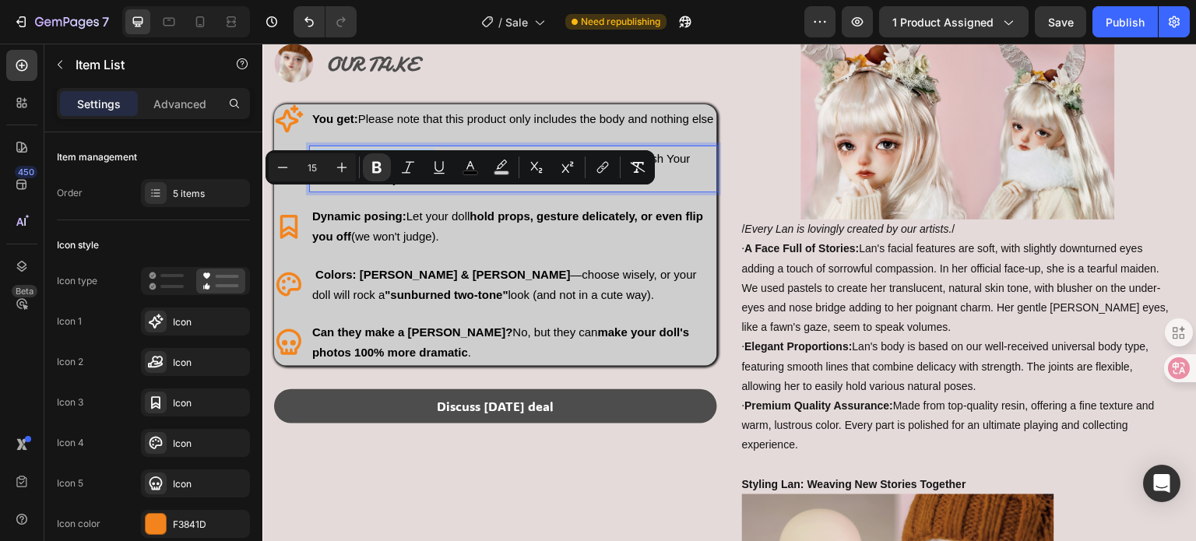
drag, startPoint x: 440, startPoint y: 200, endPoint x: 311, endPoint y: 200, distance: 129.3
click at [311, 192] on div "Handcrafted with care: Lan: The 1/4 BJD Universal Body - Unleash Your Infinite …" at bounding box center [513, 168] width 407 height 45
copy strong "Handcrafted with care"
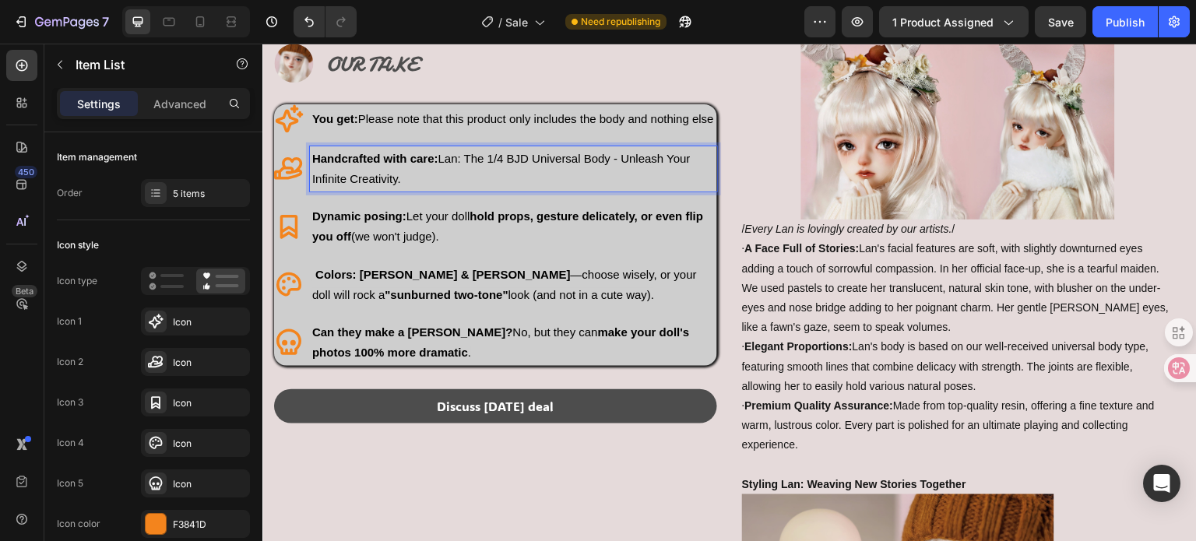
click at [450, 189] on p "Handcrafted with care: Lan: The 1/4 BJD Universal Body - Unleash Your Infinite …" at bounding box center [513, 169] width 403 height 41
click at [442, 247] on p "Dynamic posing: Let your doll hold props, gesture delicately, or even flip you …" at bounding box center [513, 226] width 403 height 41
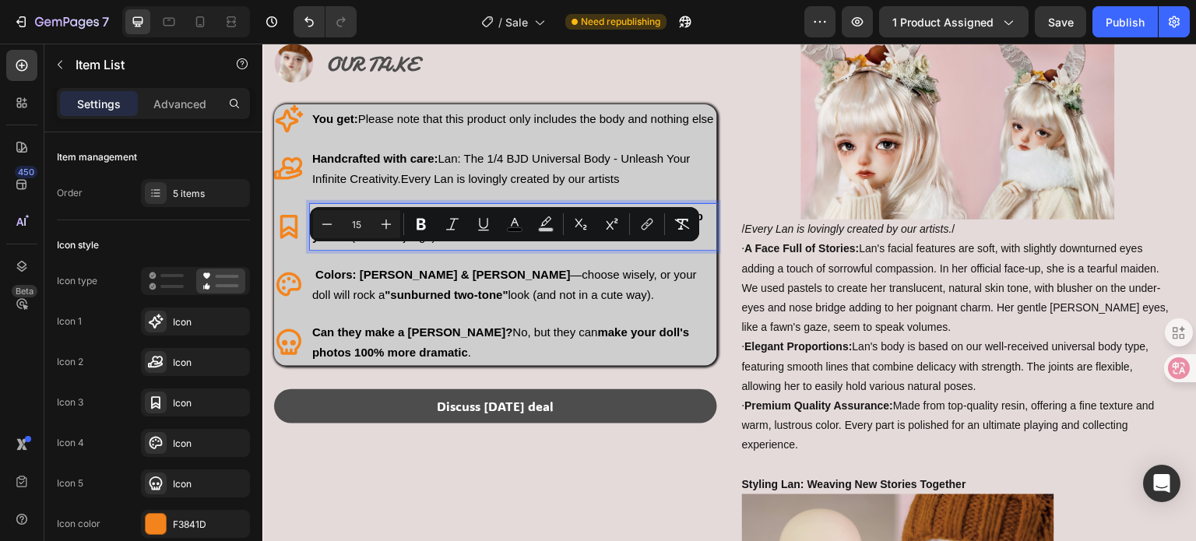
drag, startPoint x: 484, startPoint y: 273, endPoint x: 411, endPoint y: 265, distance: 72.9
click at [411, 247] on p "Dynamic posing: Let your doll hold props, gesture delicately, or even flip you …" at bounding box center [513, 226] width 403 height 41
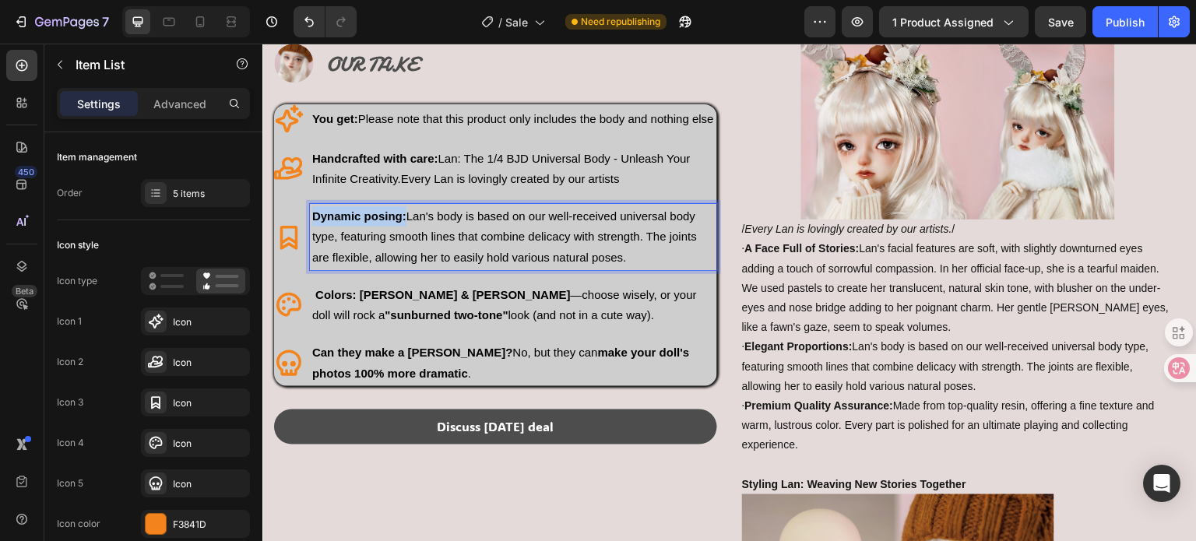
drag, startPoint x: 405, startPoint y: 257, endPoint x: 315, endPoint y: 265, distance: 90.7
click at [315, 223] on strong "Dynamic posing:" at bounding box center [359, 216] width 94 height 13
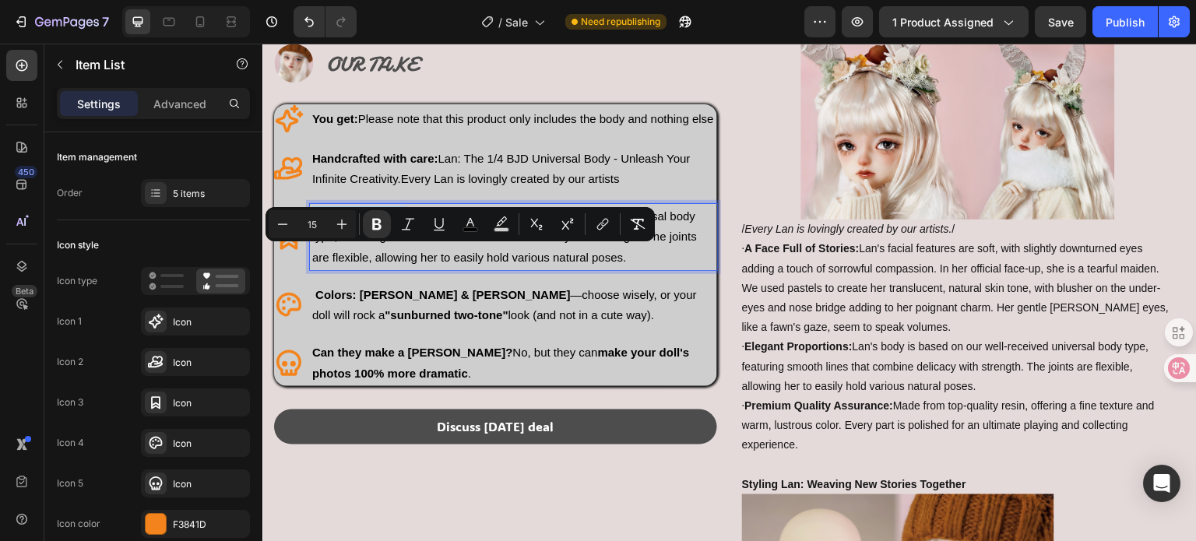
copy strong "Dynamic posing:"
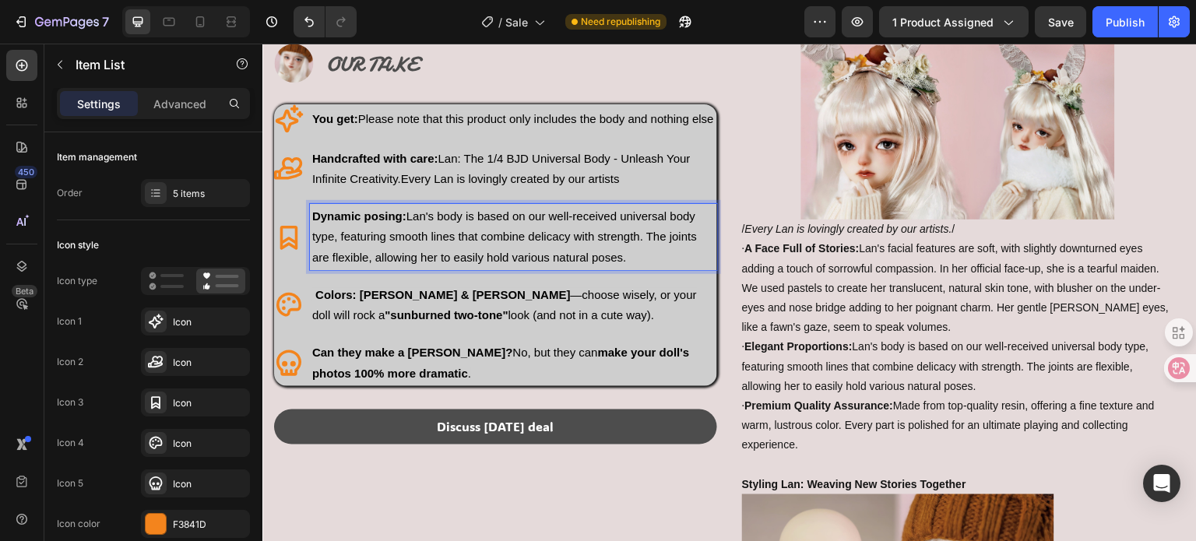
click at [533, 263] on span "Dynamic posing: [PERSON_NAME]'s body is based on our well-received universal bo…" at bounding box center [504, 237] width 385 height 54
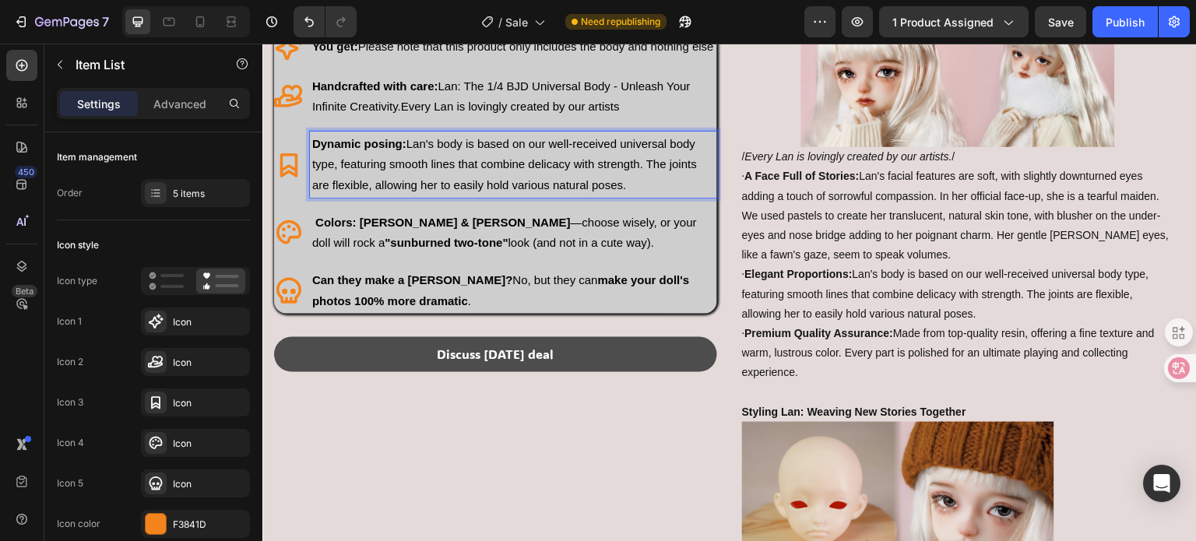
scroll to position [1009, 0]
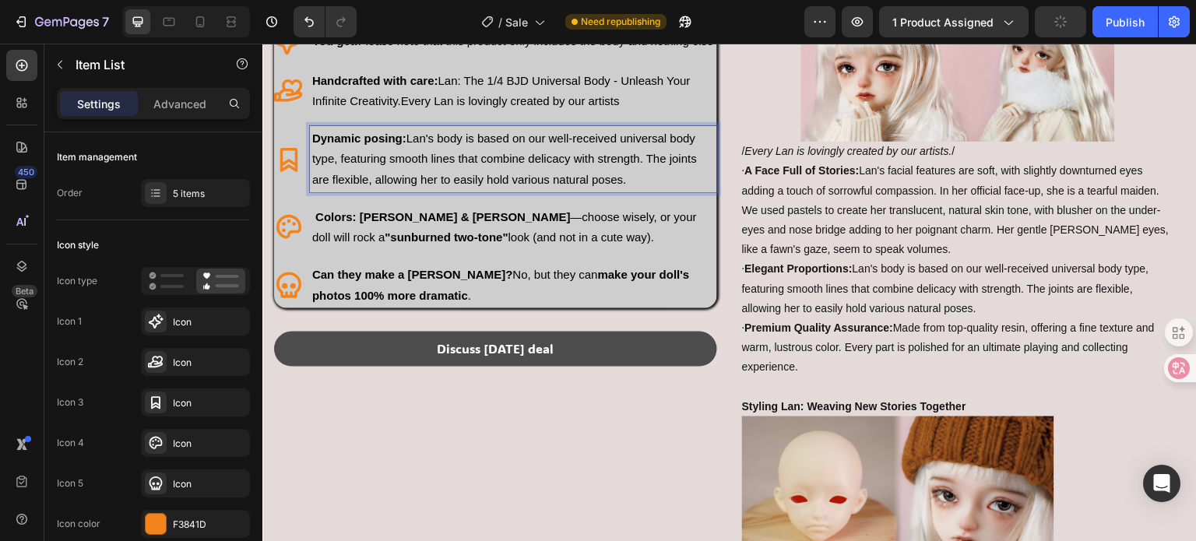
click at [502, 244] on span "Colors: [PERSON_NAME] & [PERSON_NAME] —choose wisely, or your doll will rock a …" at bounding box center [504, 226] width 385 height 33
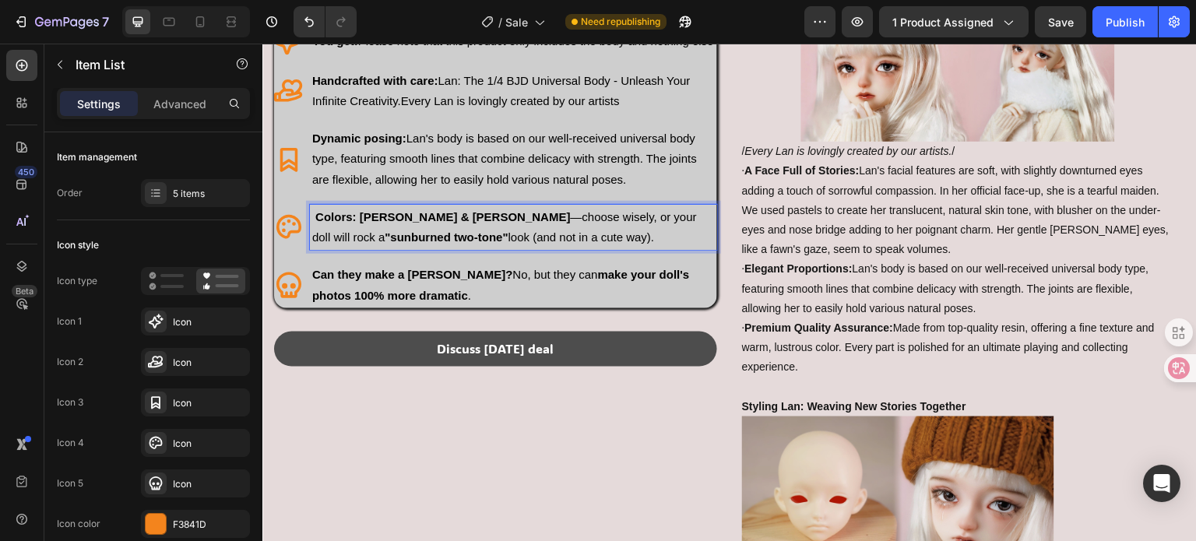
click at [502, 248] on p "Colors: [PERSON_NAME] & [PERSON_NAME] —choose wisely, or your doll will rock a …" at bounding box center [513, 227] width 403 height 41
click at [362, 224] on strong "[PERSON_NAME] & [PERSON_NAME]" at bounding box center [465, 216] width 211 height 13
drag, startPoint x: 350, startPoint y: 254, endPoint x: 315, endPoint y: 259, distance: 35.4
click at [315, 224] on strong "Colors:" at bounding box center [335, 216] width 41 height 13
click at [571, 244] on span "Styling: [PERSON_NAME] & [PERSON_NAME] —choose wisely, or your doll will rock a…" at bounding box center [505, 226] width 387 height 33
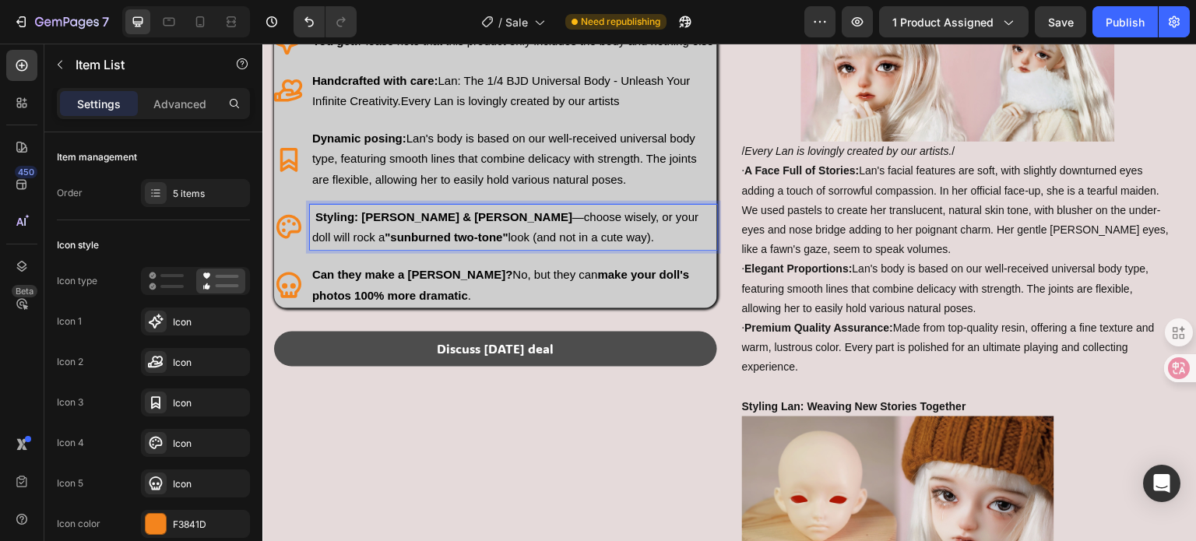
drag, startPoint x: 615, startPoint y: 274, endPoint x: 387, endPoint y: 252, distance: 229.3
click at [387, 248] on p "Styling: [PERSON_NAME] & [PERSON_NAME] —choose wisely, or your doll will rock a…" at bounding box center [513, 227] width 403 height 41
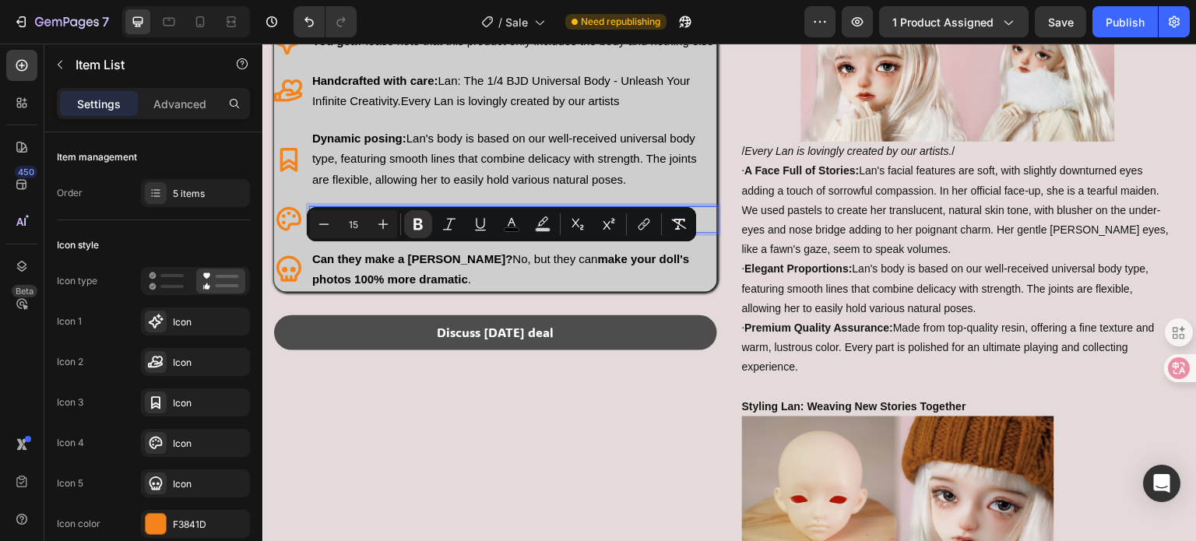
scroll to position [1013, 0]
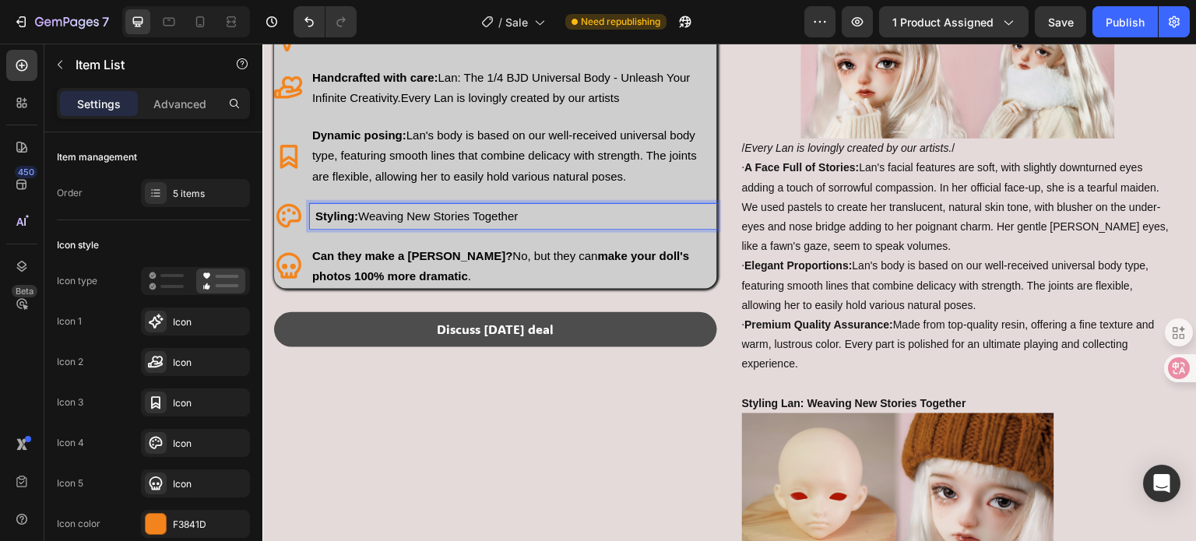
click at [526, 227] on p "Styling: Weaving New Stories Together" at bounding box center [513, 216] width 403 height 20
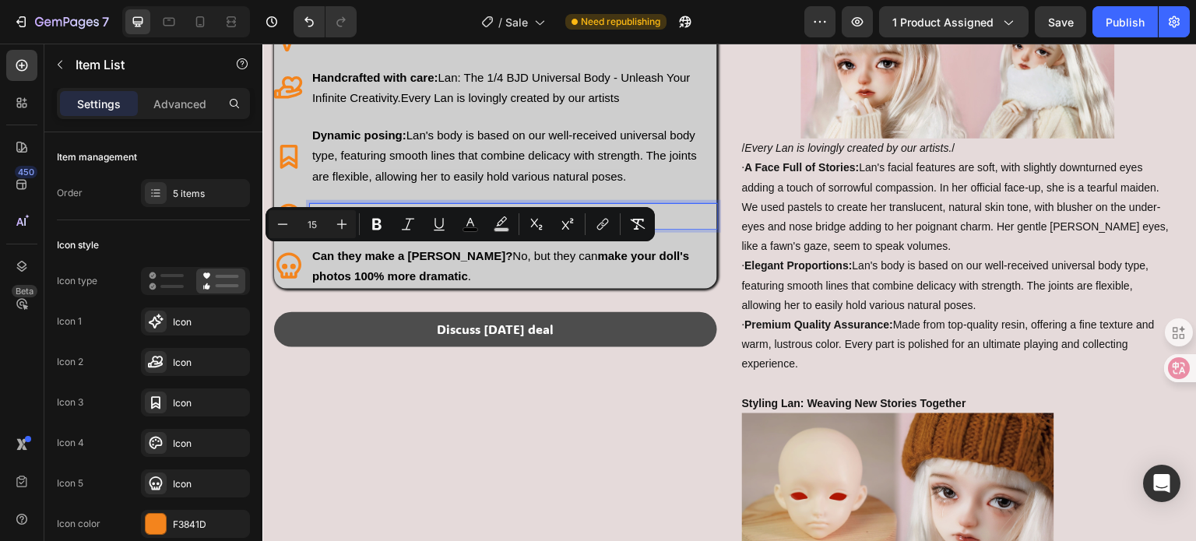
drag, startPoint x: 534, startPoint y: 252, endPoint x: 365, endPoint y: 259, distance: 169.2
click at [365, 227] on p "Styling: Weaving New Stories Together" at bounding box center [513, 216] width 403 height 20
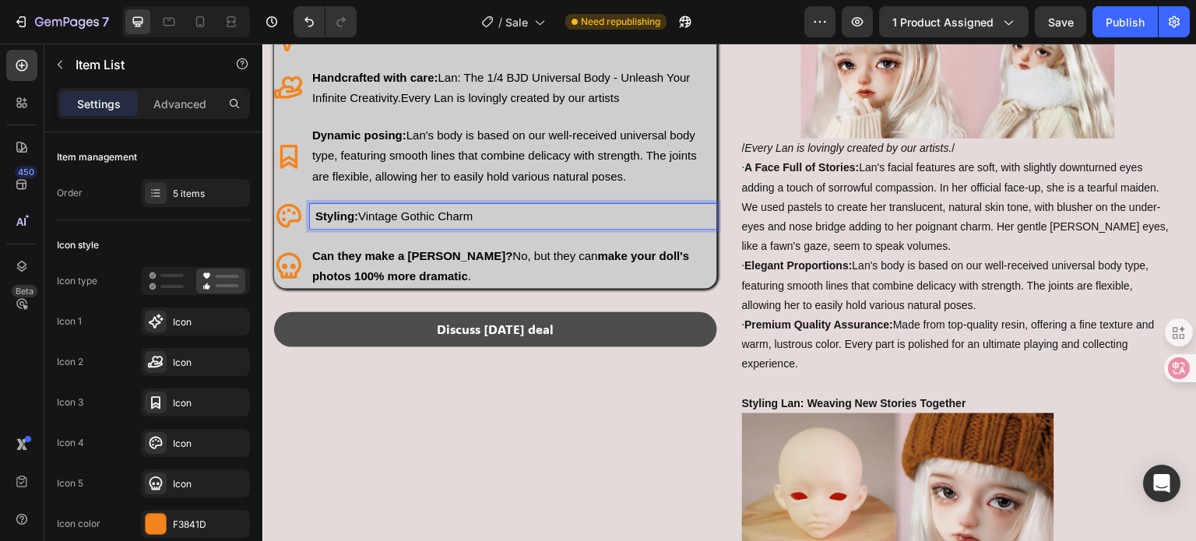
click at [505, 227] on p "Styling: Vintage Gothic Charm" at bounding box center [513, 216] width 403 height 20
click at [493, 227] on p "Styling: Vintage Gothic Charm" at bounding box center [513, 216] width 403 height 20
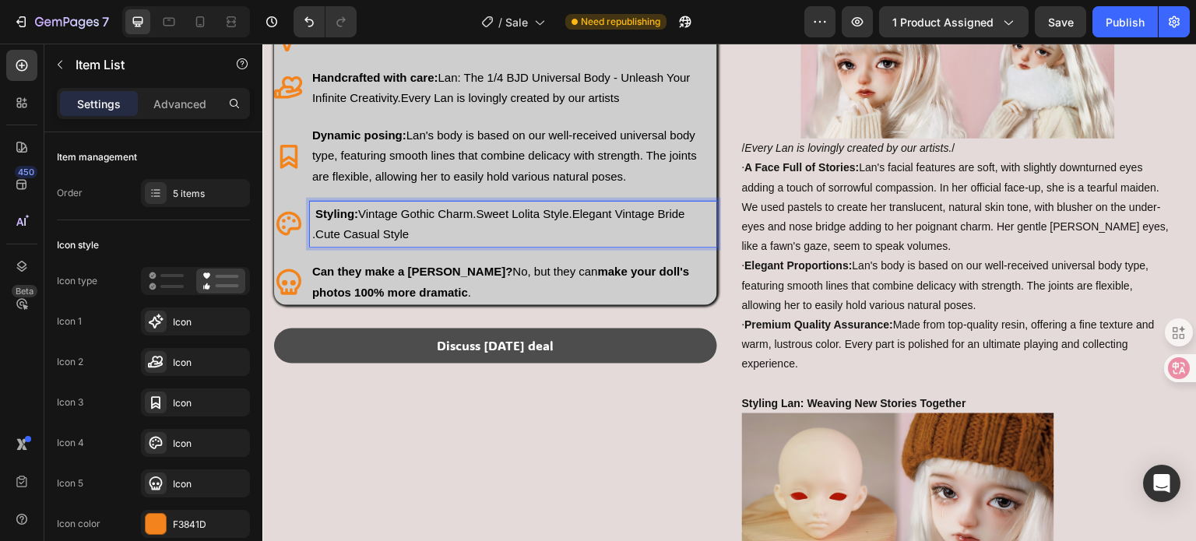
scroll to position [1009, 0]
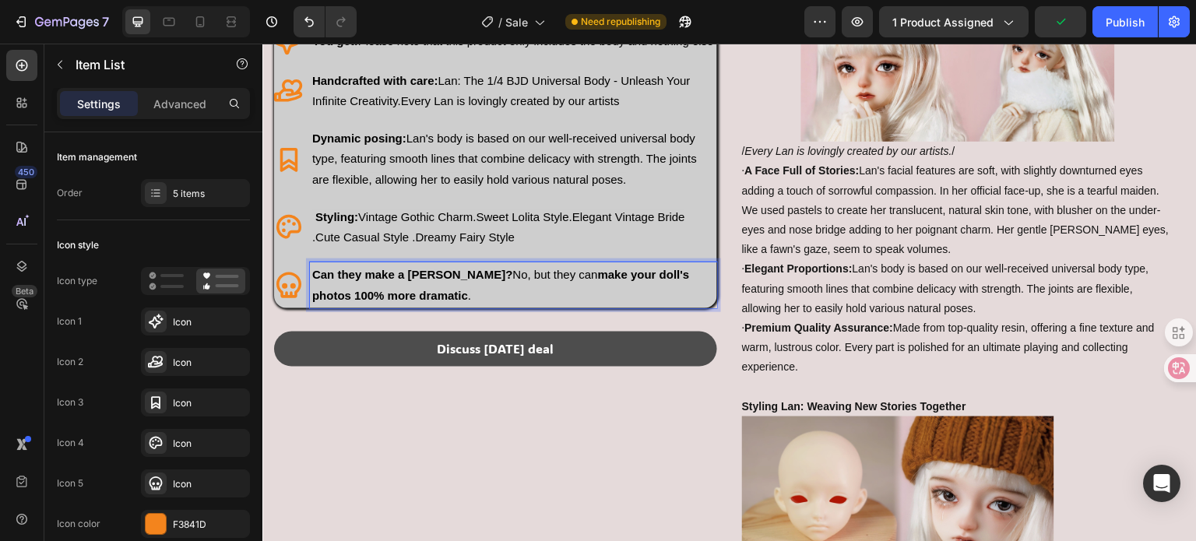
click at [449, 305] on p "Can they make a [PERSON_NAME]? No, but they can make your doll's photos 100% mo…" at bounding box center [513, 285] width 403 height 41
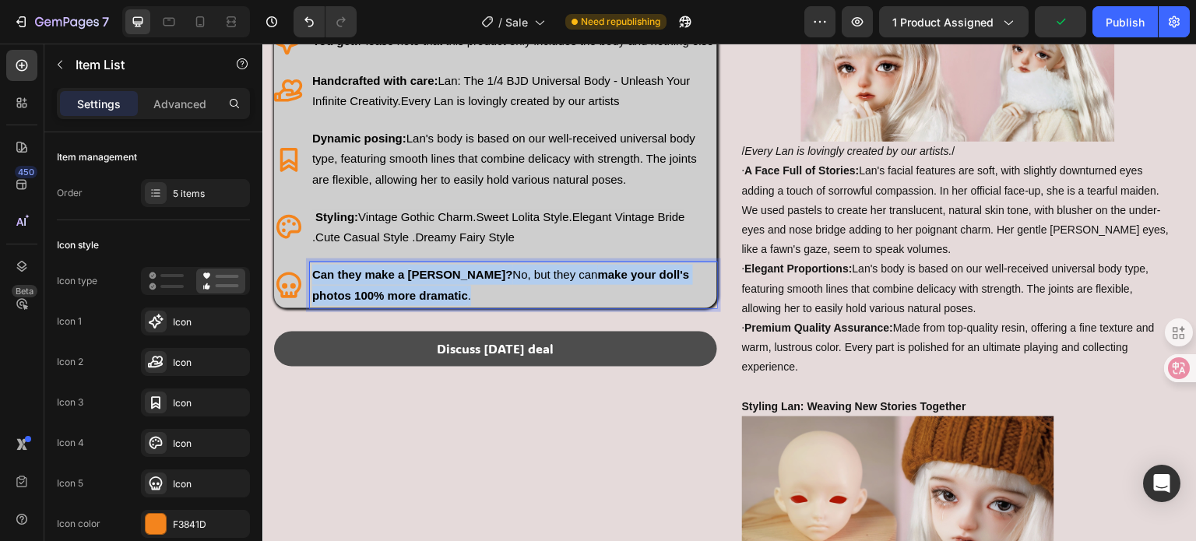
click at [449, 305] on p "Can they make a [PERSON_NAME]? No, but they can make your doll's photos 100% mo…" at bounding box center [513, 285] width 403 height 41
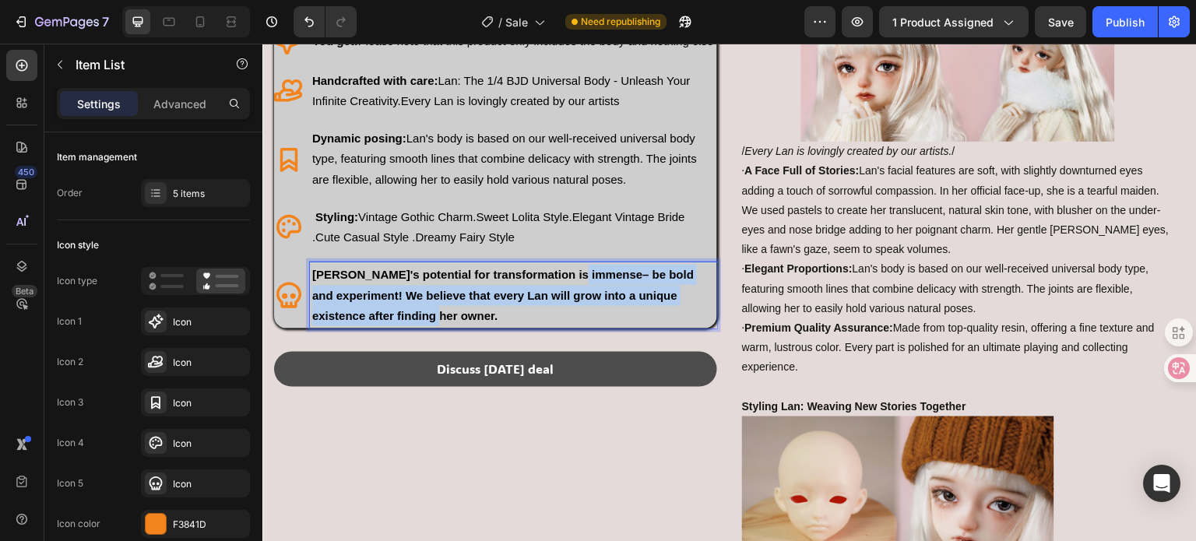
drag, startPoint x: 523, startPoint y: 354, endPoint x: 583, endPoint y: 312, distance: 73.3
click at [583, 312] on p "[PERSON_NAME]'s potential for transformation is immense– be bold and experiment…" at bounding box center [513, 296] width 403 height 62
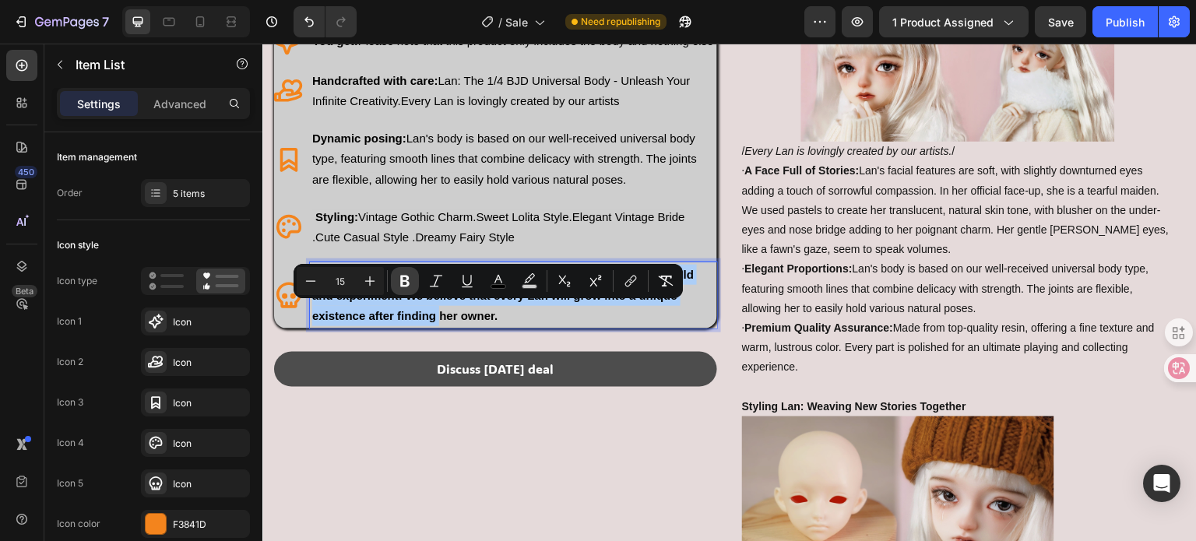
click at [399, 281] on icon "Editor contextual toolbar" at bounding box center [405, 281] width 16 height 16
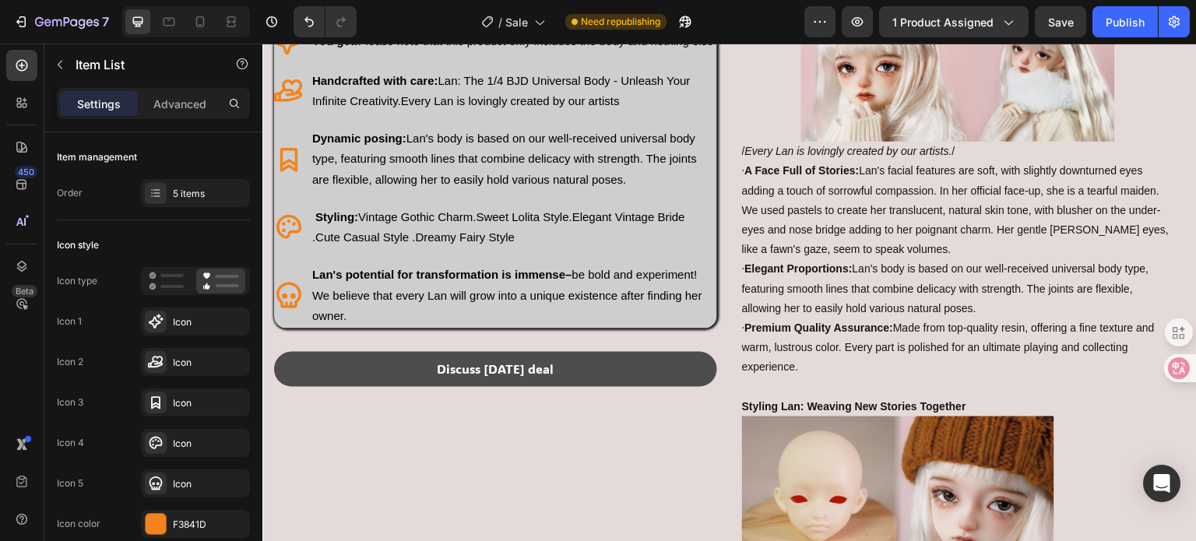
click at [571, 326] on p "[PERSON_NAME]'s potential for transformation is immense– be bold and experiment…" at bounding box center [513, 296] width 403 height 62
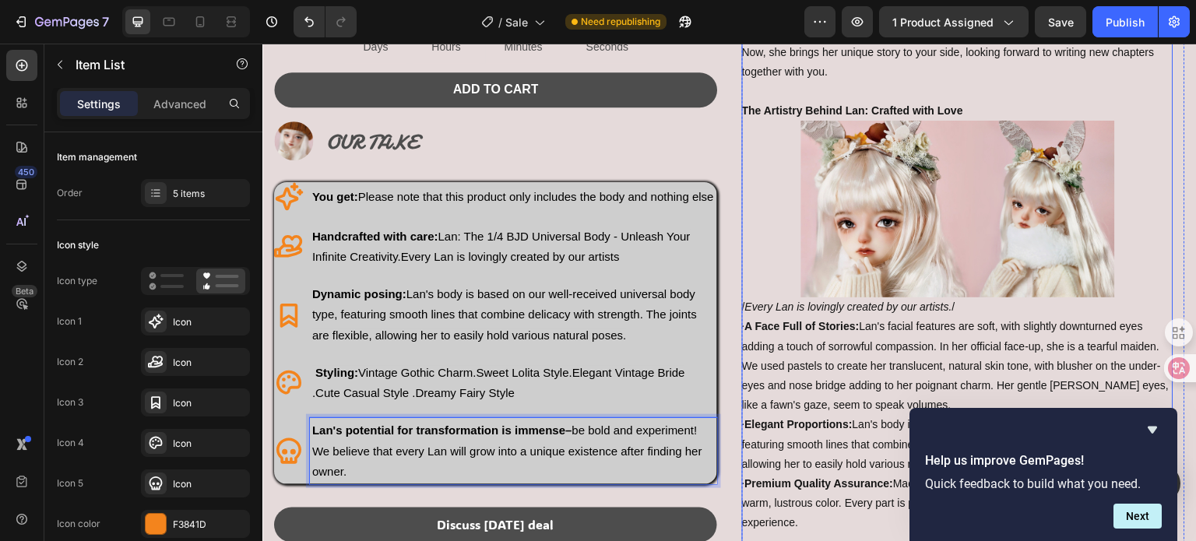
scroll to position [542, 0]
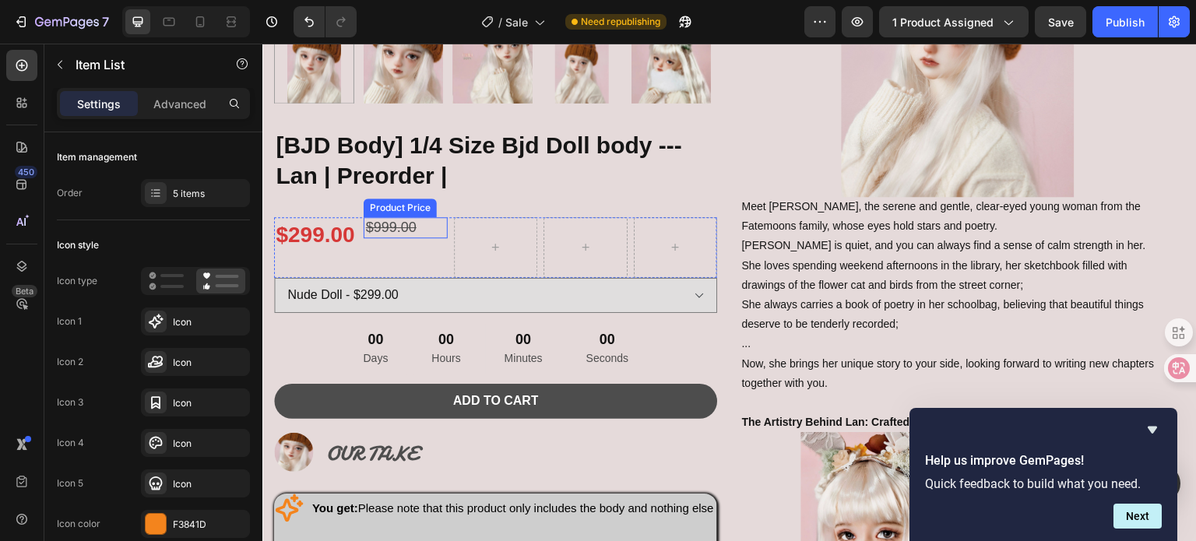
click at [406, 218] on div "$999.00" at bounding box center [405, 227] width 83 height 21
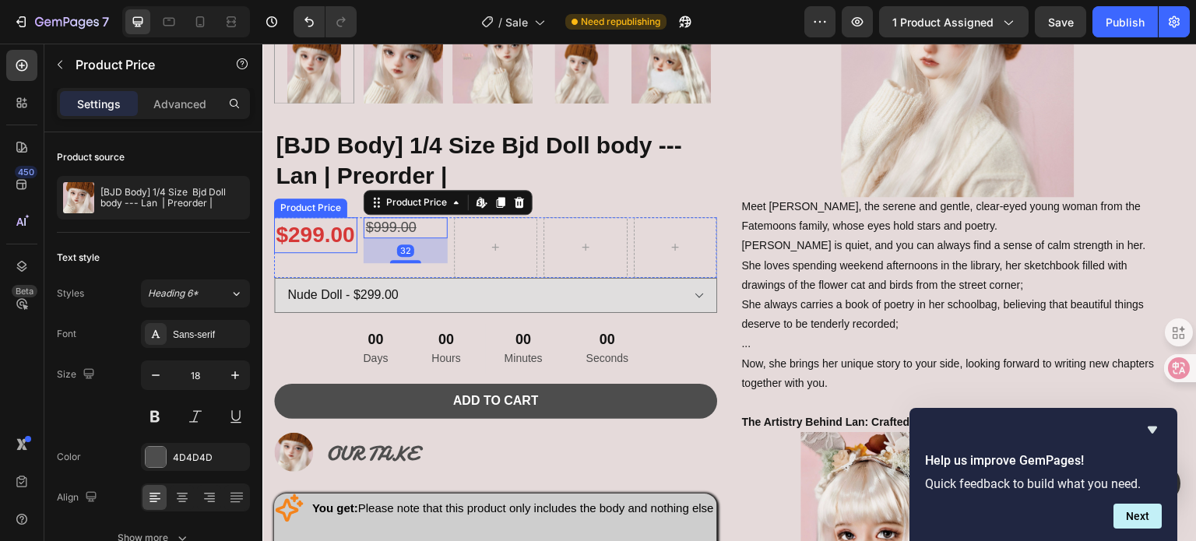
click at [337, 230] on div "$299.00" at bounding box center [315, 235] width 83 height 36
click at [393, 221] on div "$999.00" at bounding box center [405, 227] width 83 height 21
click at [325, 224] on div "$299.00" at bounding box center [315, 235] width 83 height 36
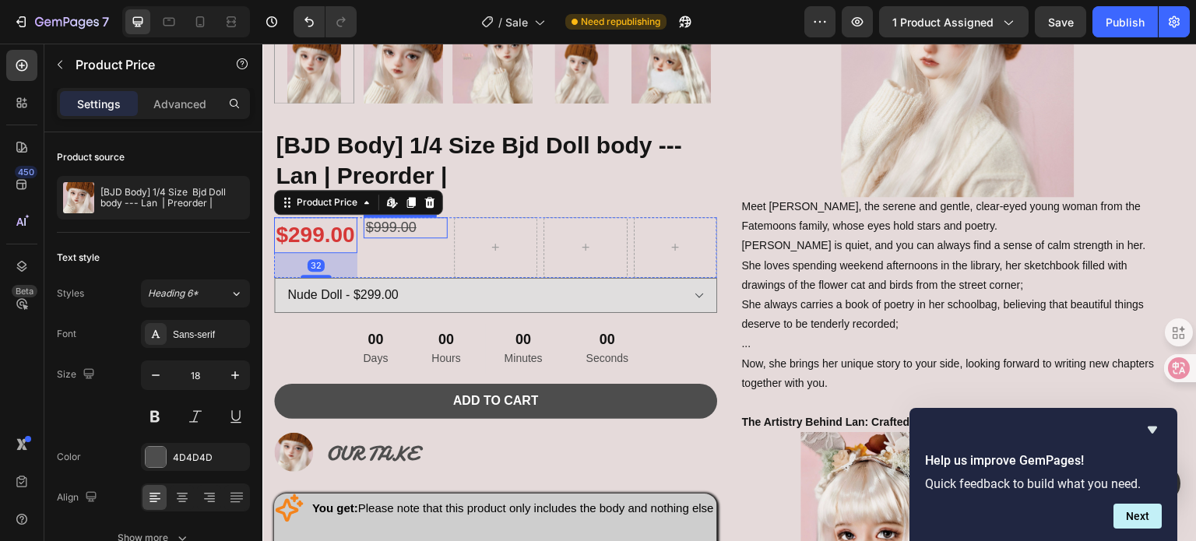
click at [380, 217] on div "$999.00" at bounding box center [405, 227] width 83 height 21
click at [341, 230] on div "$299.00" at bounding box center [315, 235] width 83 height 36
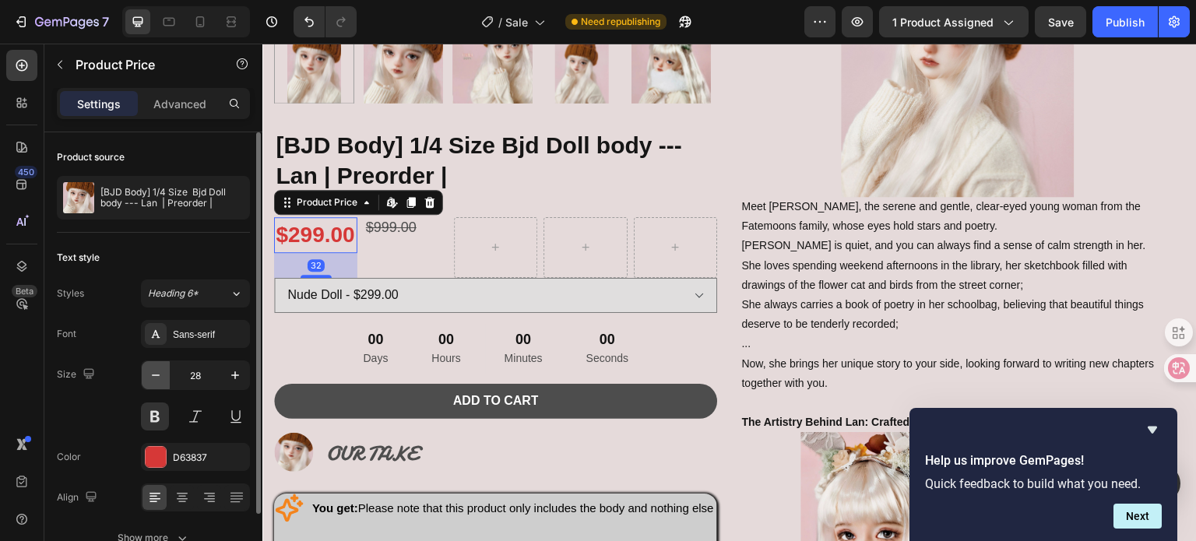
click at [160, 374] on icon "button" at bounding box center [156, 376] width 16 height 16
type input "26"
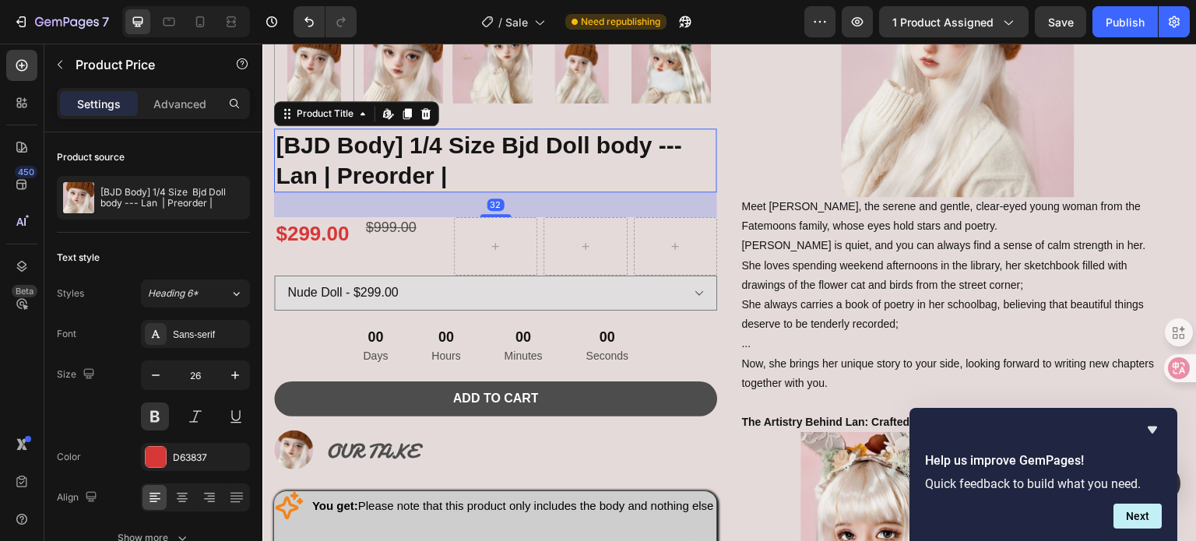
click at [491, 183] on h1 "[BJD Body] 1/4 Size Bjd Doll body --- Lan | Preorder |" at bounding box center [495, 161] width 443 height 64
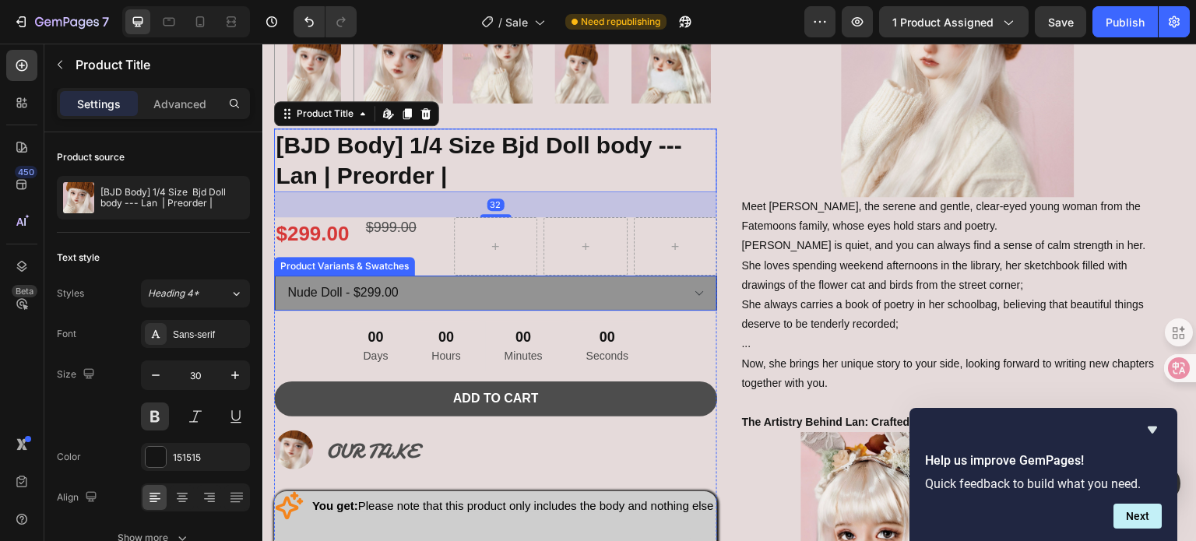
click at [401, 282] on select "Nude Doll - $299.00 Doll with faceup - $399.00" at bounding box center [495, 293] width 443 height 35
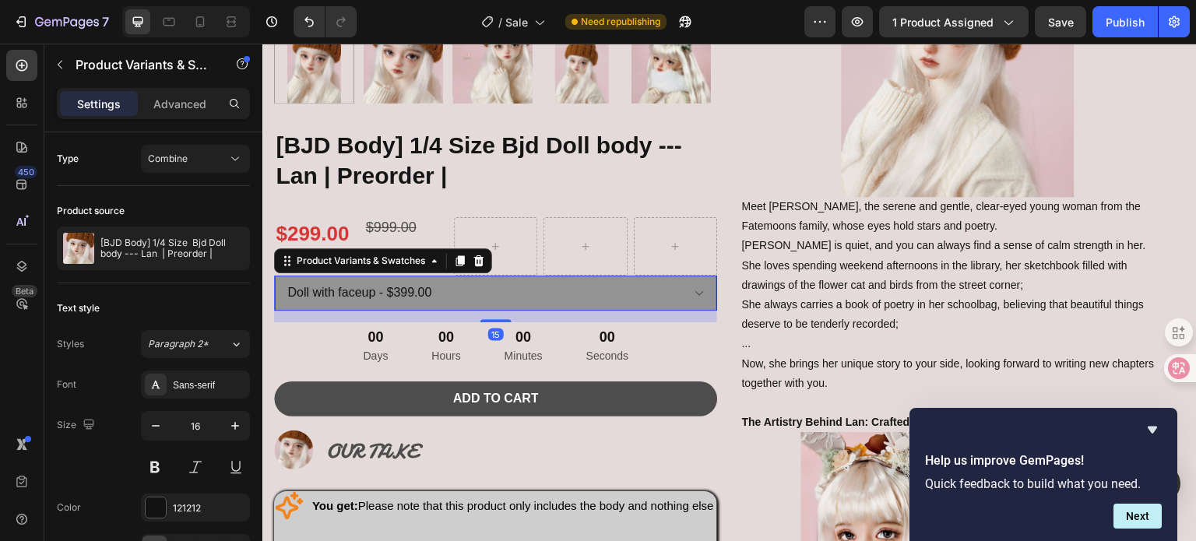
click at [274, 276] on select "Nude Doll - $299.00 Doll with faceup - $399.00" at bounding box center [495, 293] width 443 height 35
click at [417, 287] on select "Nude Doll - $299.00 Doll with faceup - $399.00" at bounding box center [495, 293] width 443 height 35
select select "574933283357655851"
click at [274, 276] on select "Nude Doll - $299.00 Doll with faceup - $399.00" at bounding box center [495, 293] width 443 height 35
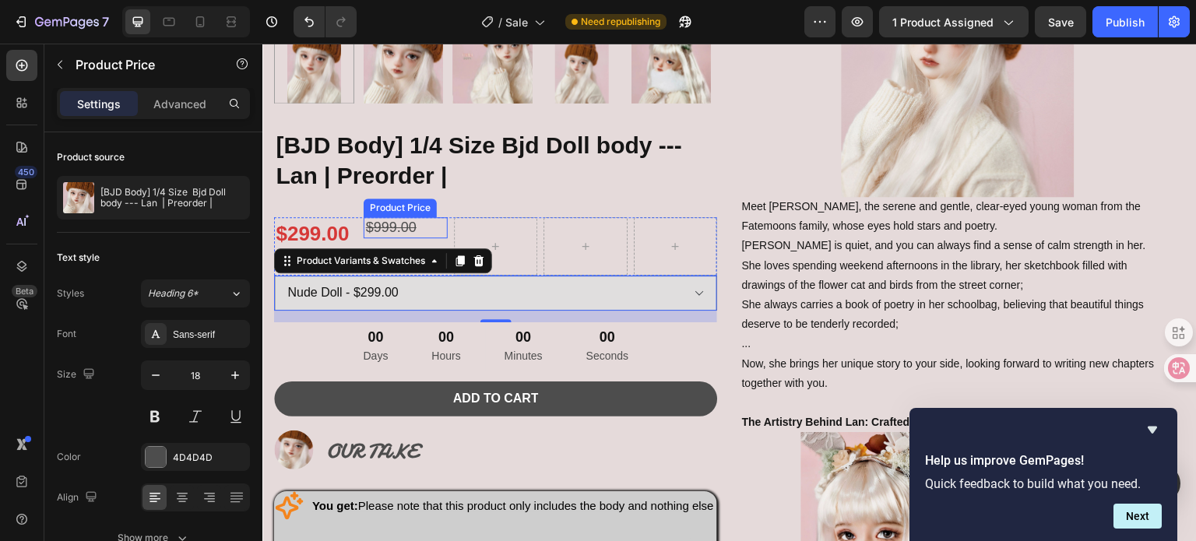
click at [399, 224] on div "$999.00" at bounding box center [405, 227] width 83 height 21
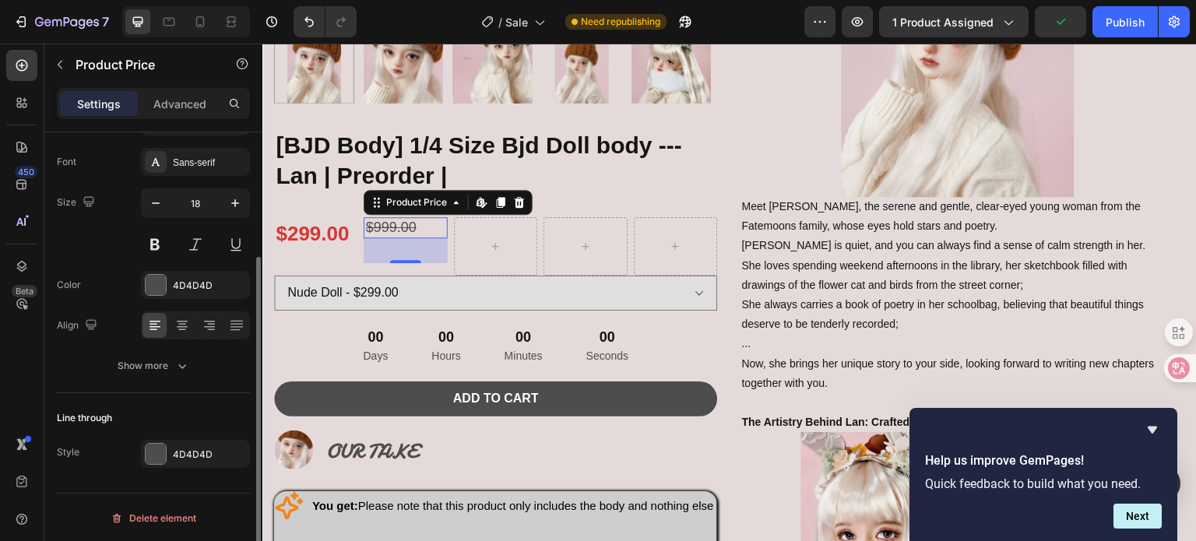
scroll to position [0, 0]
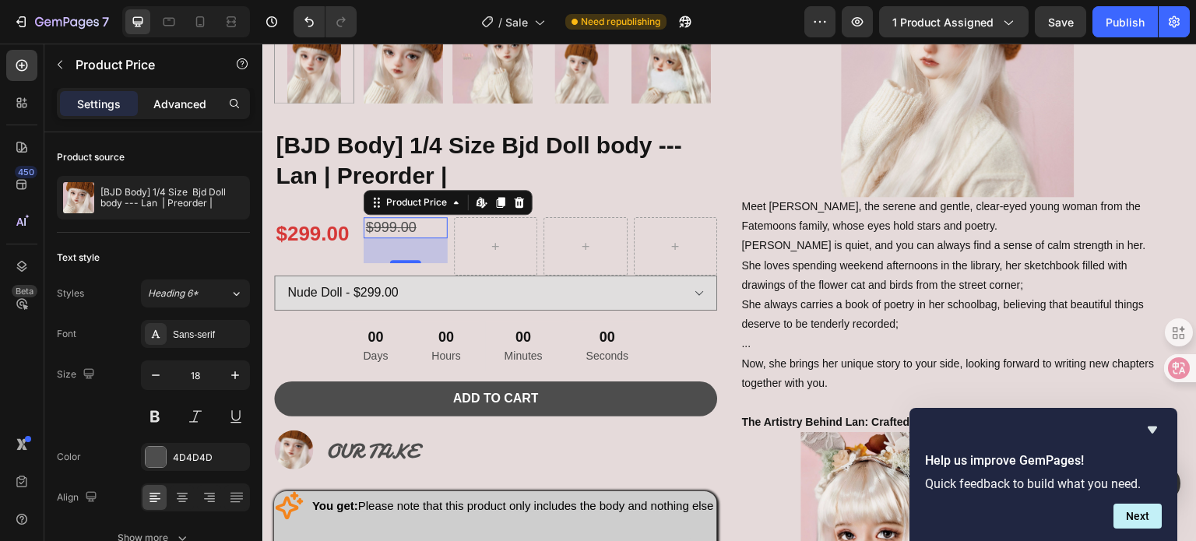
click at [188, 111] on p "Advanced" at bounding box center [179, 104] width 53 height 16
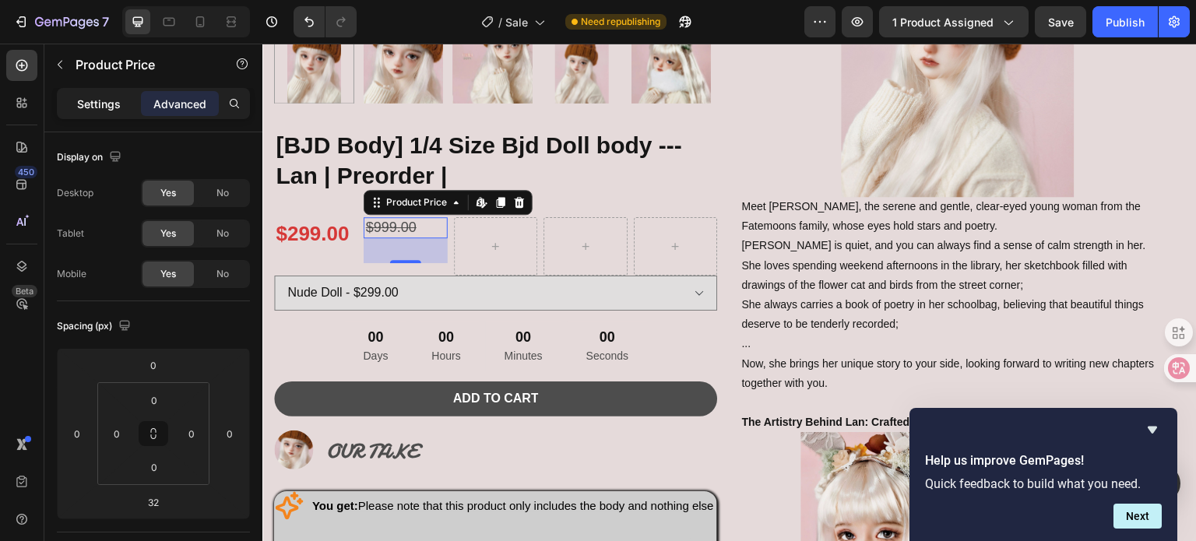
drag, startPoint x: 98, startPoint y: 103, endPoint x: 106, endPoint y: 105, distance: 8.1
click at [98, 102] on p "Settings" at bounding box center [99, 104] width 44 height 16
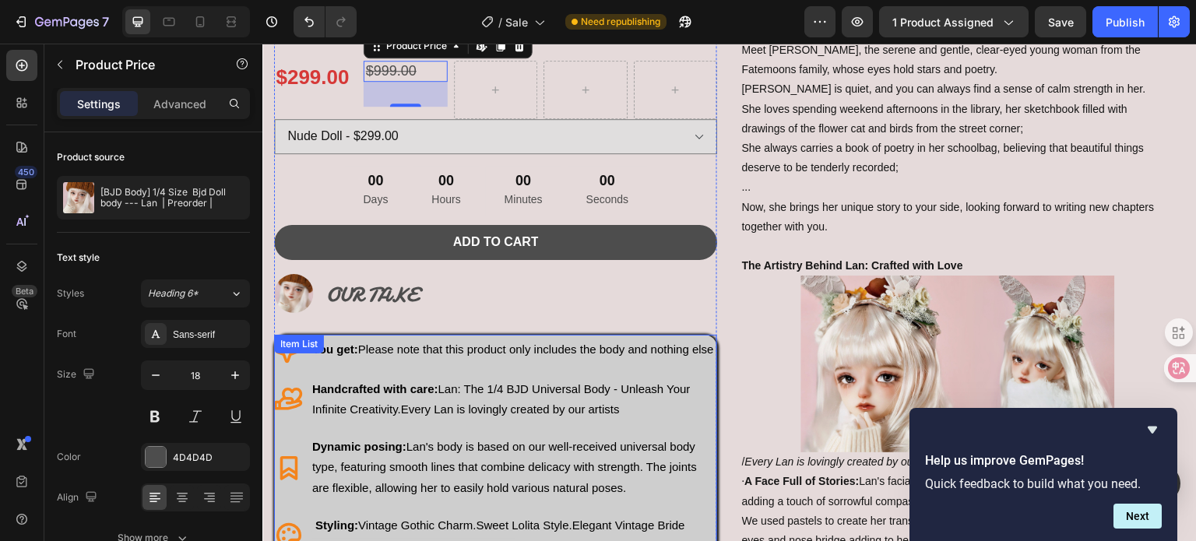
scroll to position [698, 0]
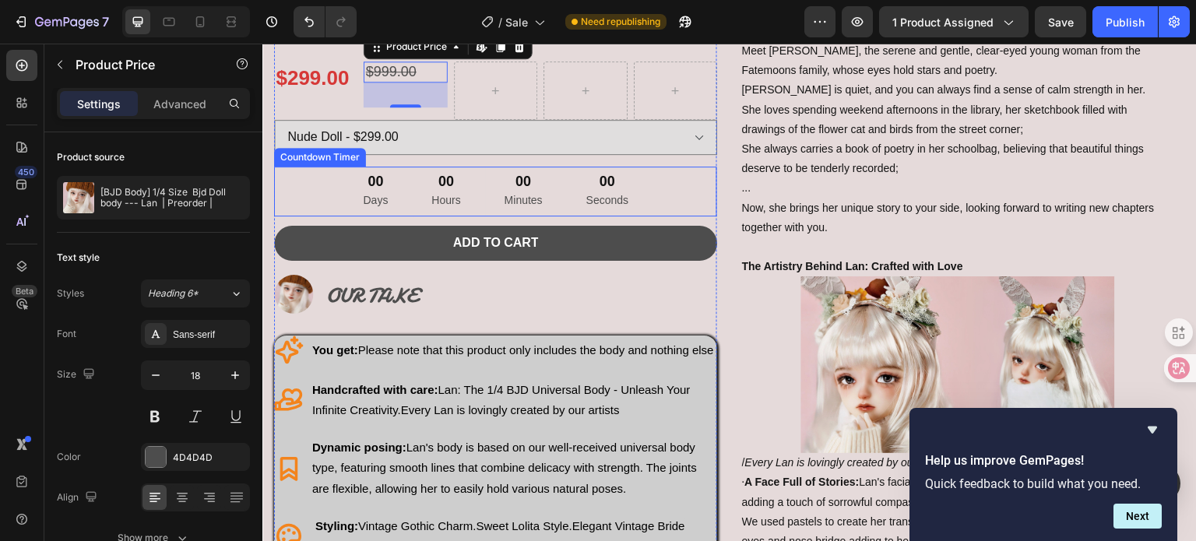
click at [562, 189] on div "00 Days 00 Hours 00 Minutes 00 Seconds" at bounding box center [495, 192] width 303 height 51
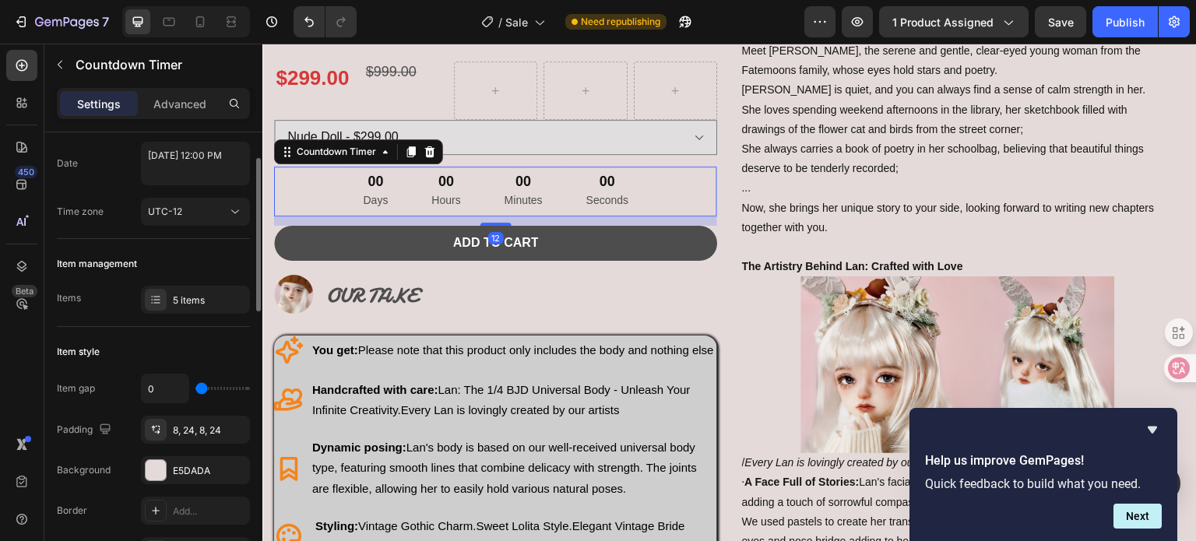
scroll to position [0, 0]
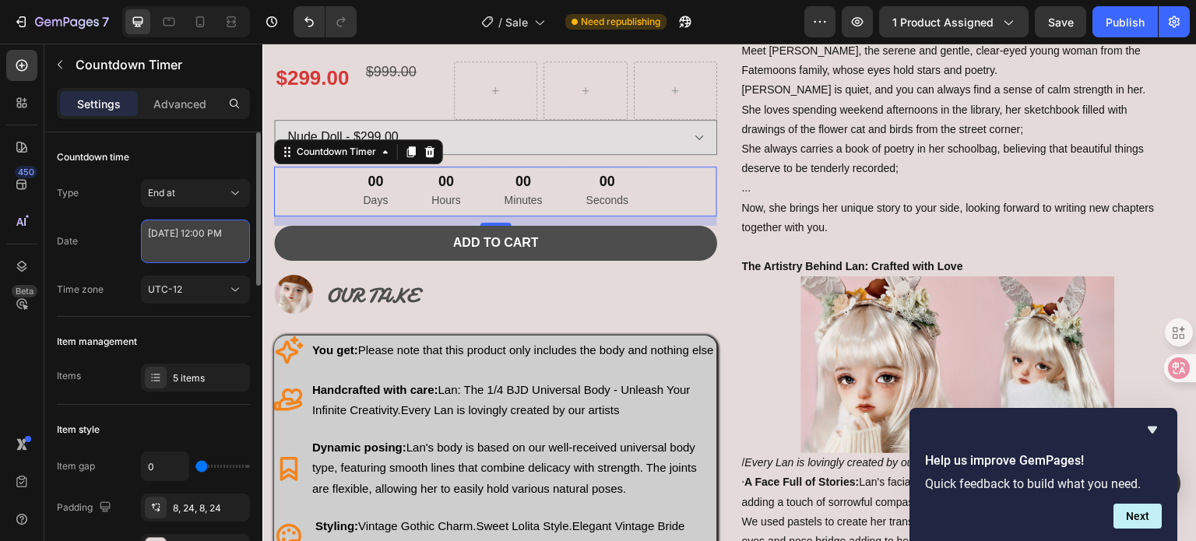
select select "false"
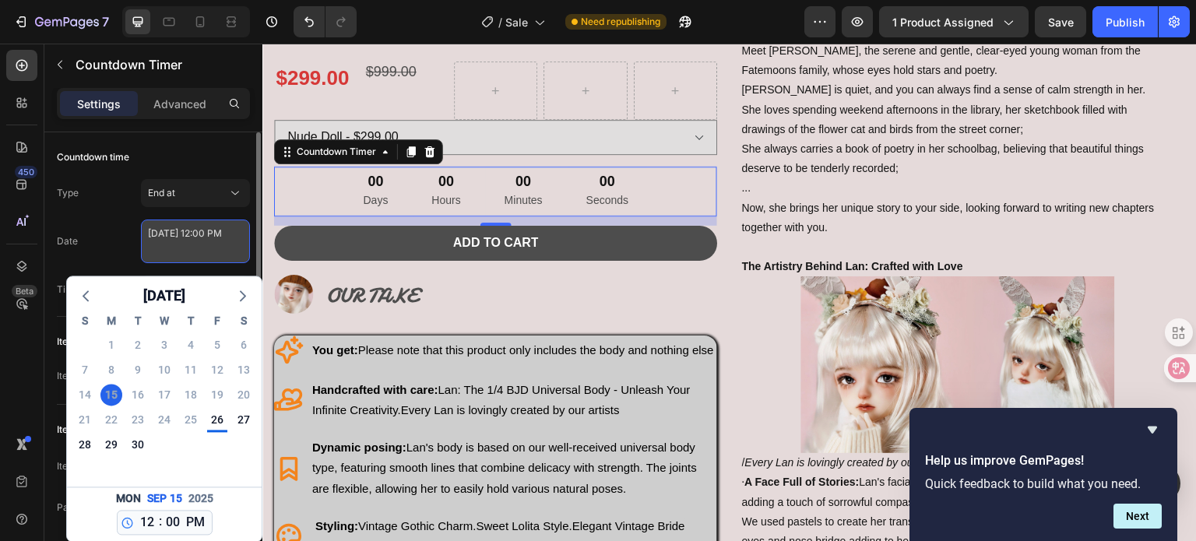
click at [225, 248] on textarea "[DATE] 12:00 PM" at bounding box center [195, 242] width 109 height 44
click at [243, 298] on polyline "button" at bounding box center [243, 295] width 5 height 9
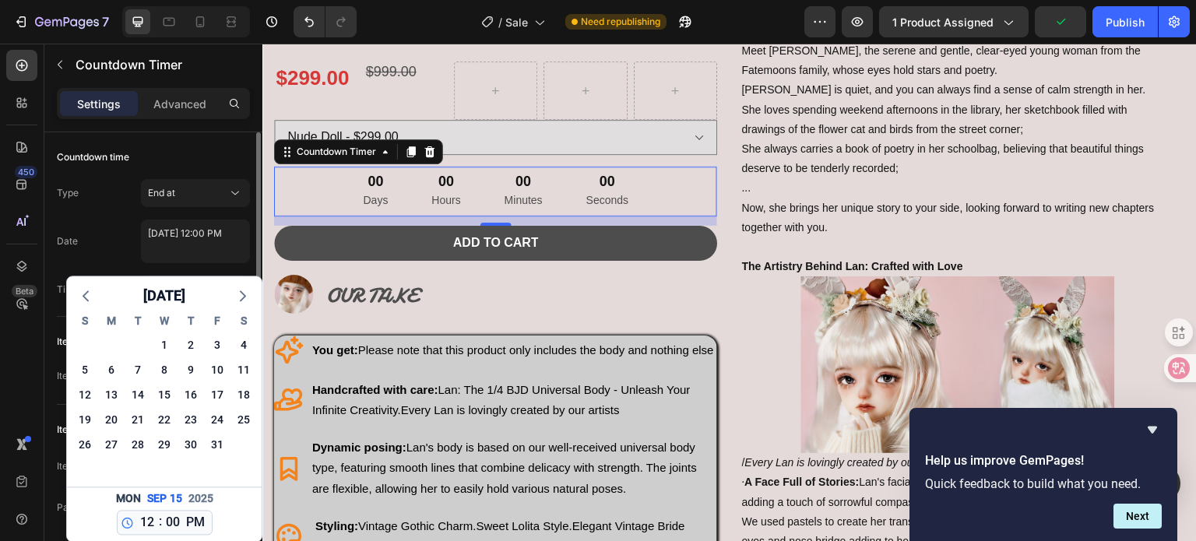
click at [150, 375] on div "7" at bounding box center [138, 370] width 26 height 25
click at [141, 374] on div "7" at bounding box center [138, 370] width 22 height 22
type textarea "[DATE] 12:00 PM"
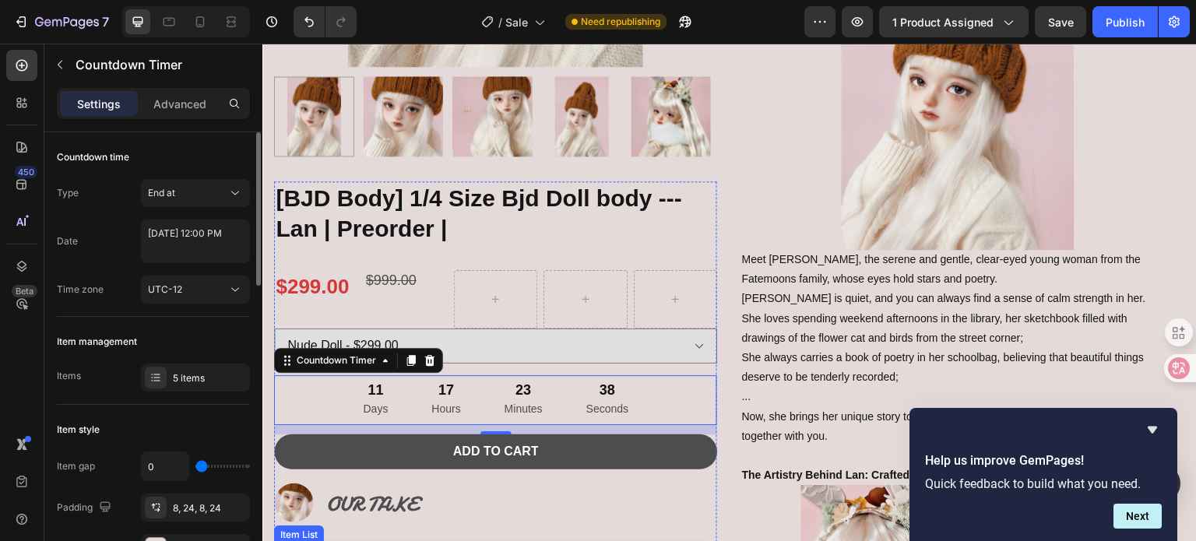
scroll to position [464, 0]
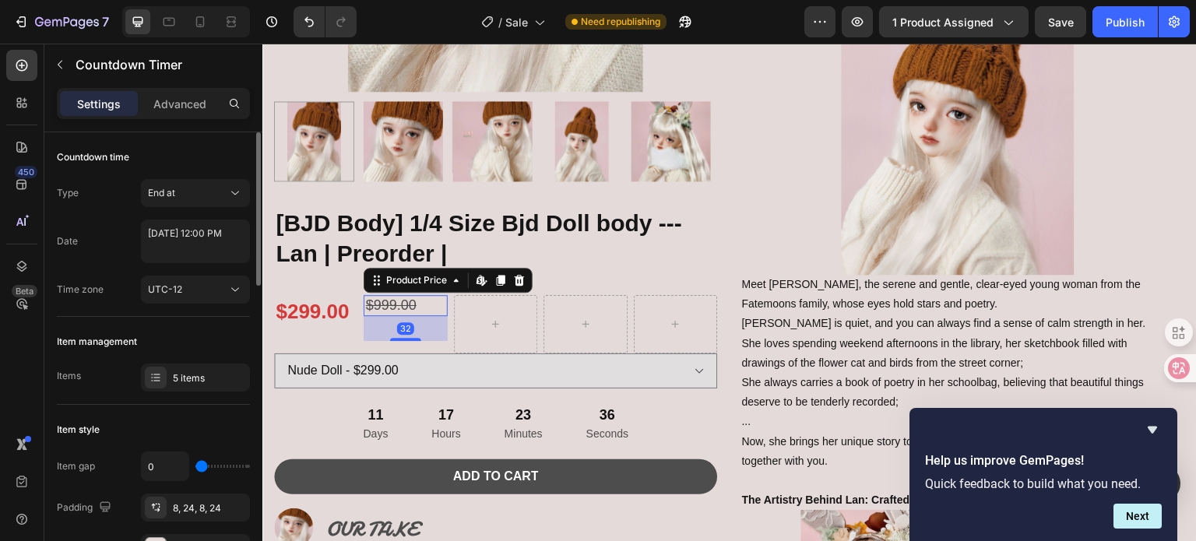
click at [399, 302] on div "$999.00" at bounding box center [405, 305] width 83 height 21
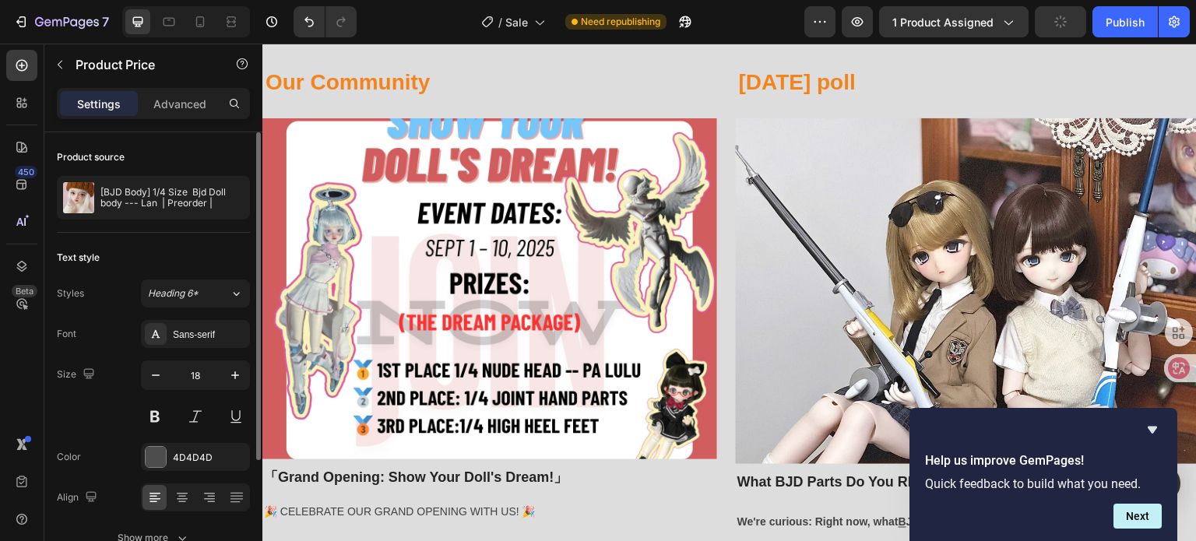
scroll to position [2801, 0]
click at [1111, 24] on div "Publish" at bounding box center [1125, 22] width 39 height 16
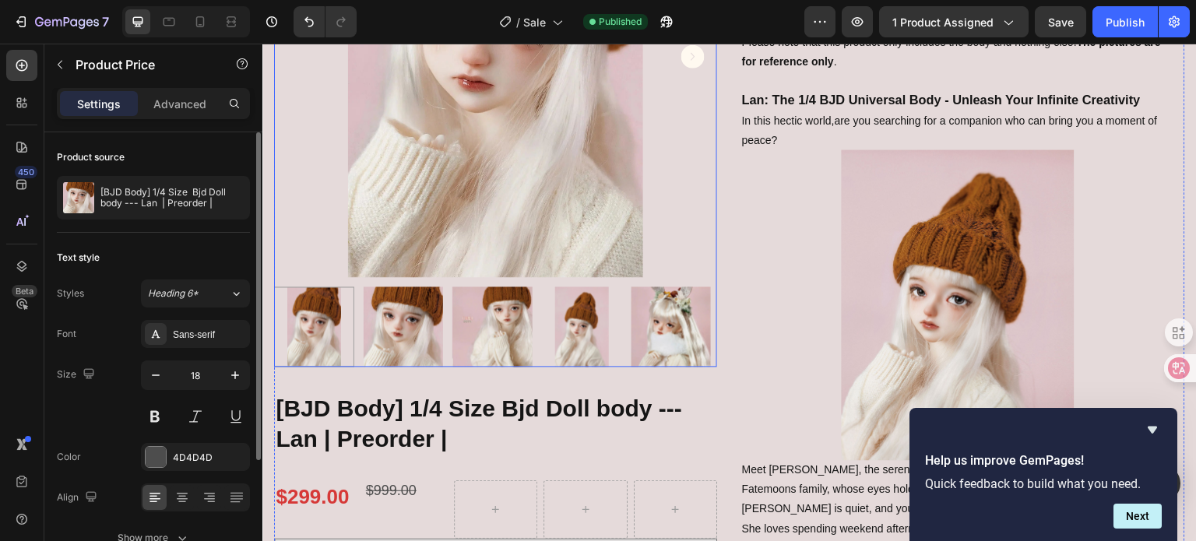
scroll to position [234, 0]
